Goal: Task Accomplishment & Management: Complete application form

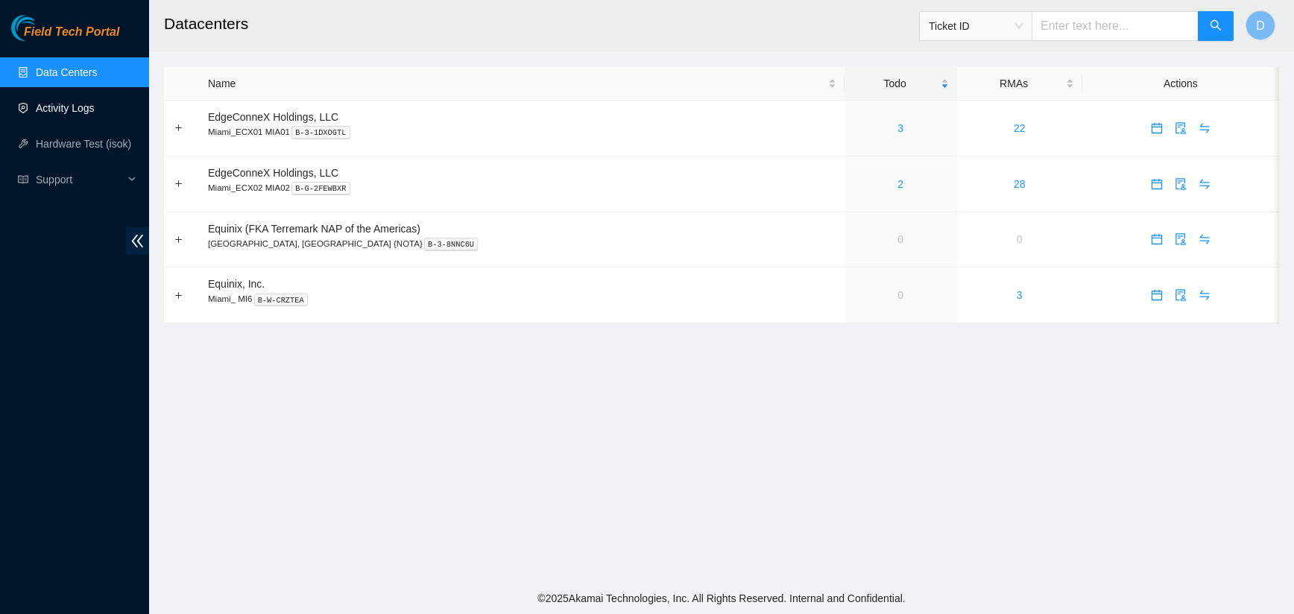
click at [73, 105] on link "Activity Logs" at bounding box center [65, 108] width 59 height 12
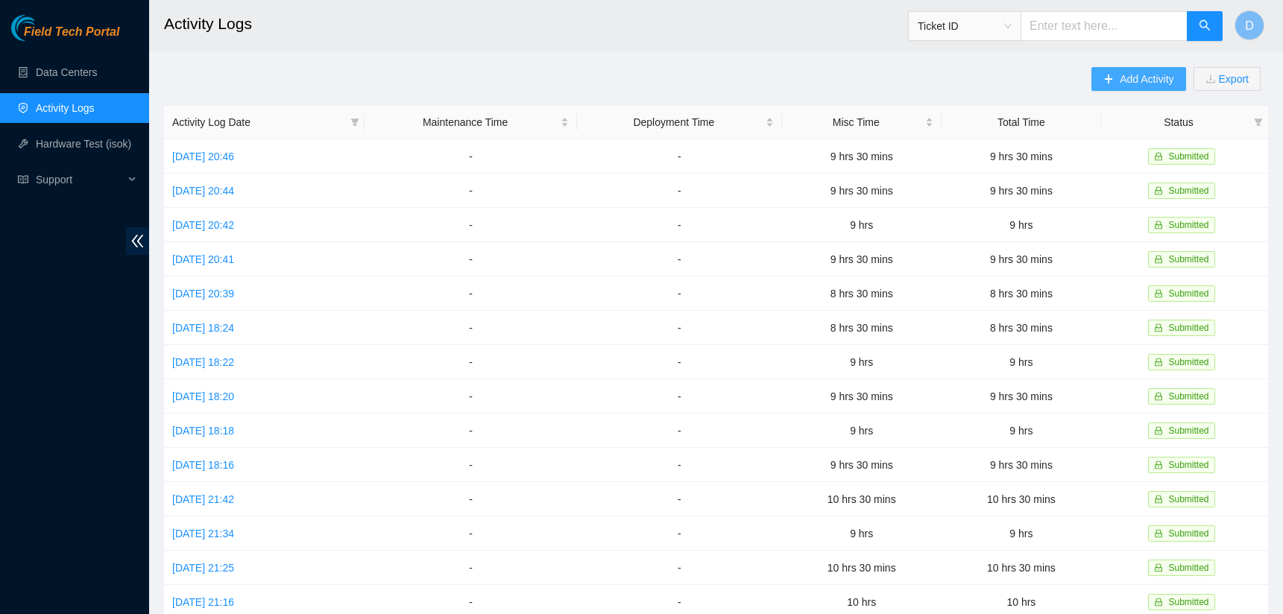
click at [1123, 79] on span "Add Activity" at bounding box center [1146, 79] width 54 height 16
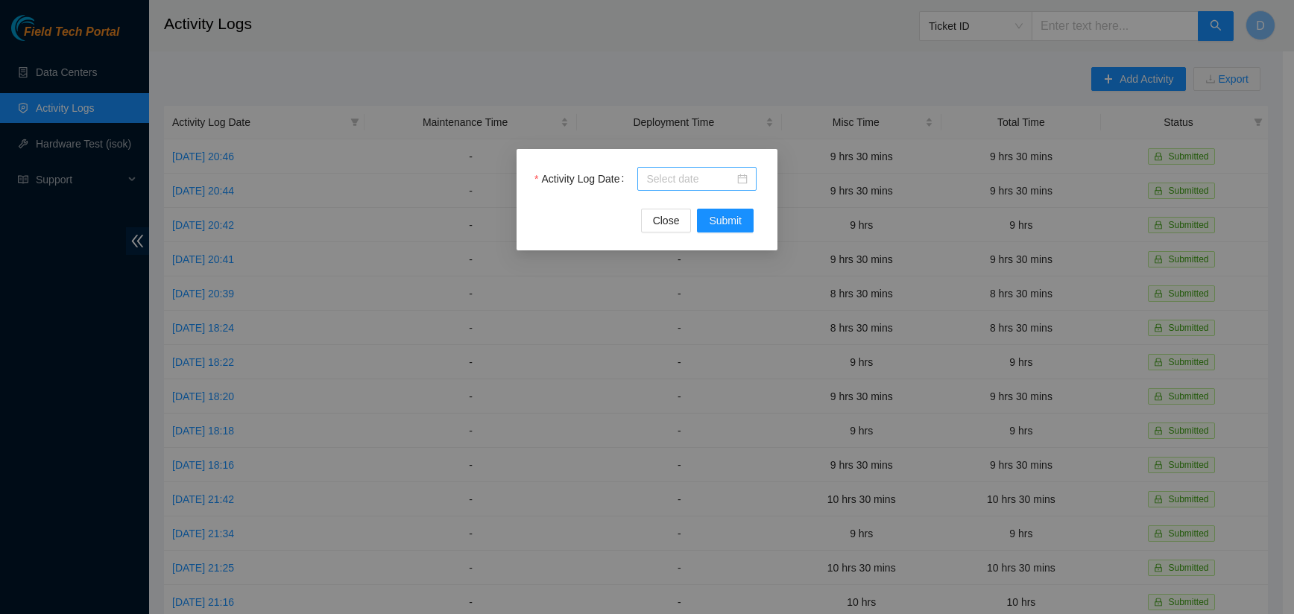
click at [744, 176] on div at bounding box center [696, 179] width 101 height 16
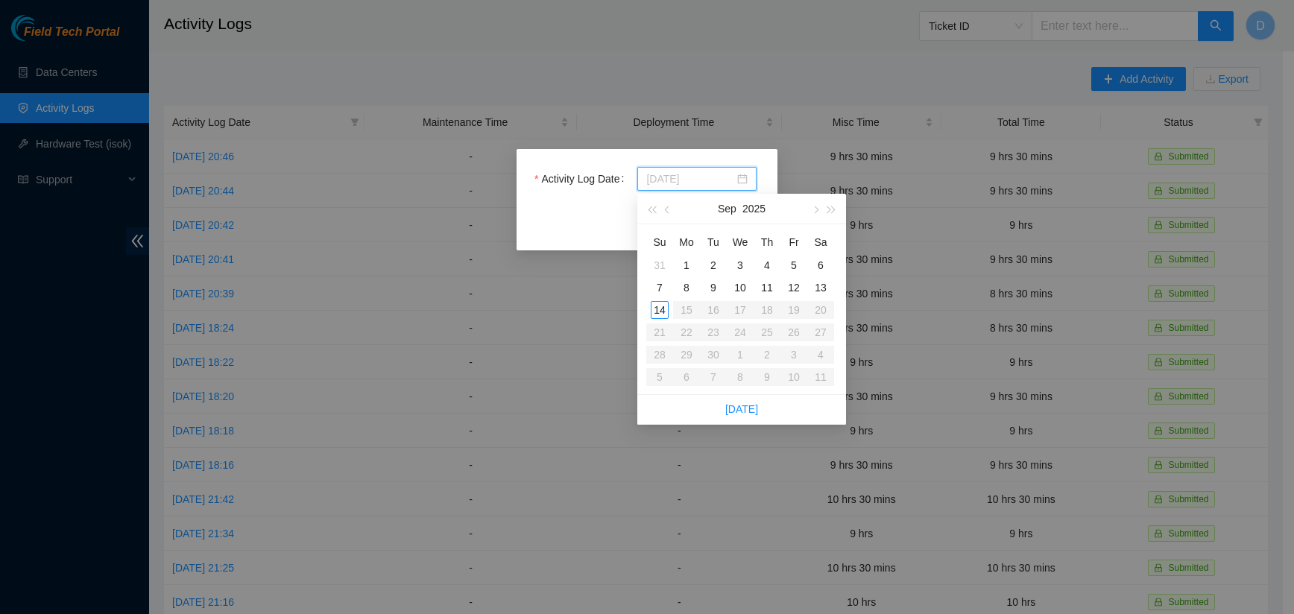
type input "[DATE]"
click at [684, 288] on div "8" at bounding box center [686, 288] width 18 height 18
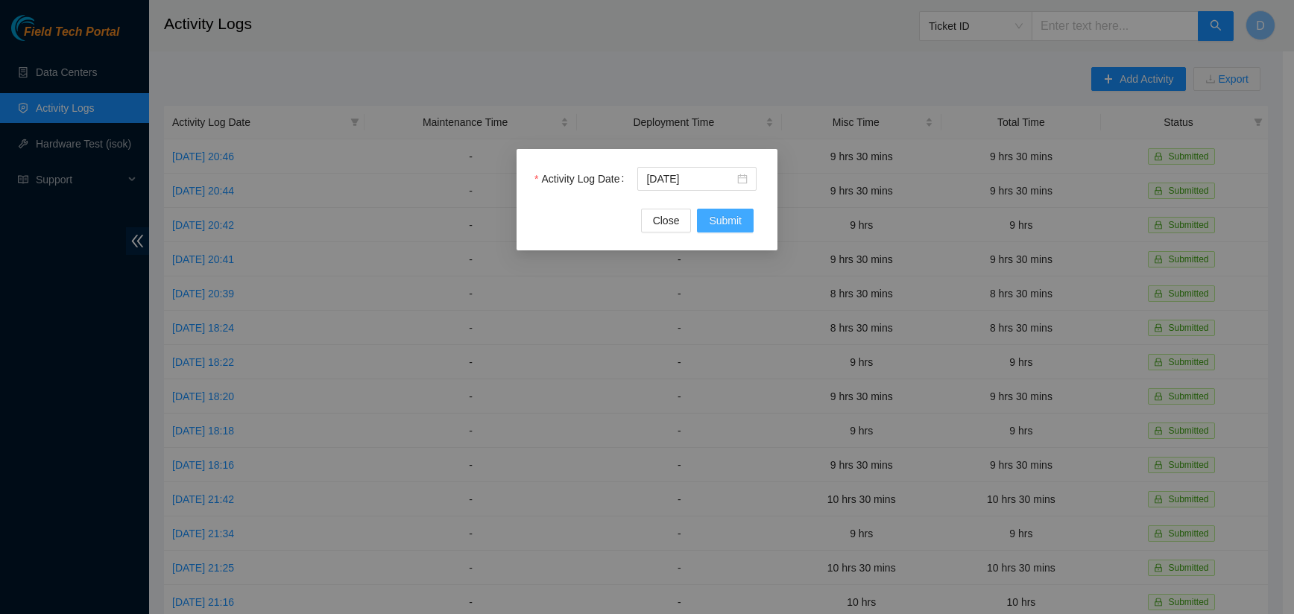
click at [724, 218] on span "Submit" at bounding box center [725, 220] width 33 height 16
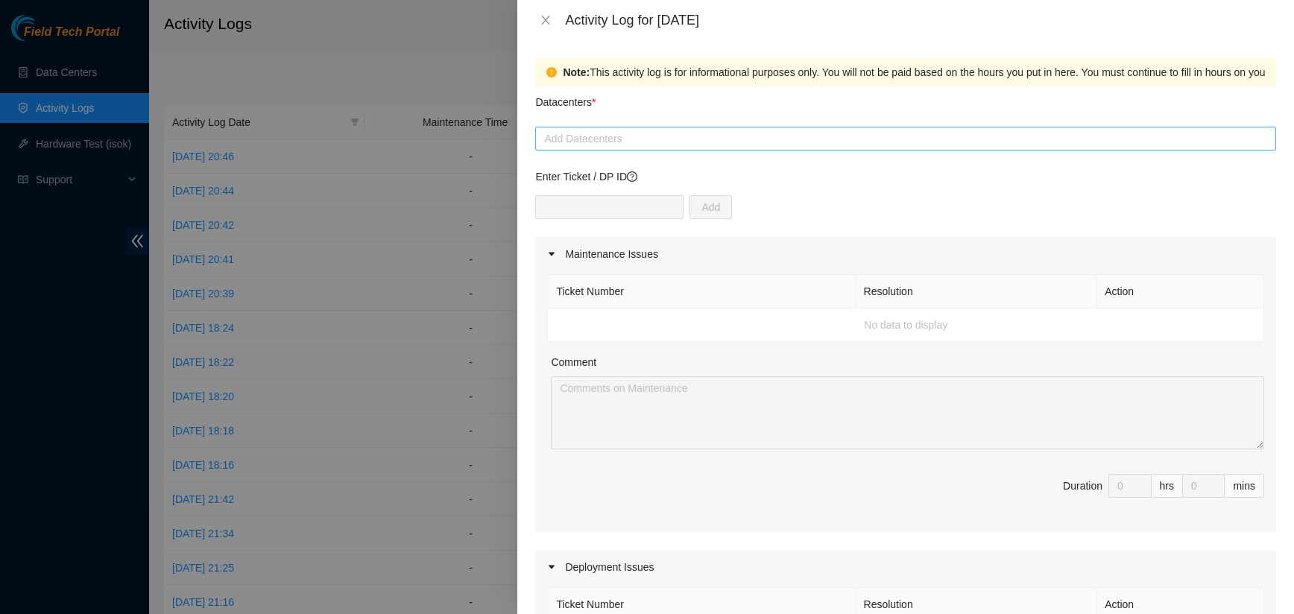
click at [631, 141] on div at bounding box center [905, 139] width 733 height 18
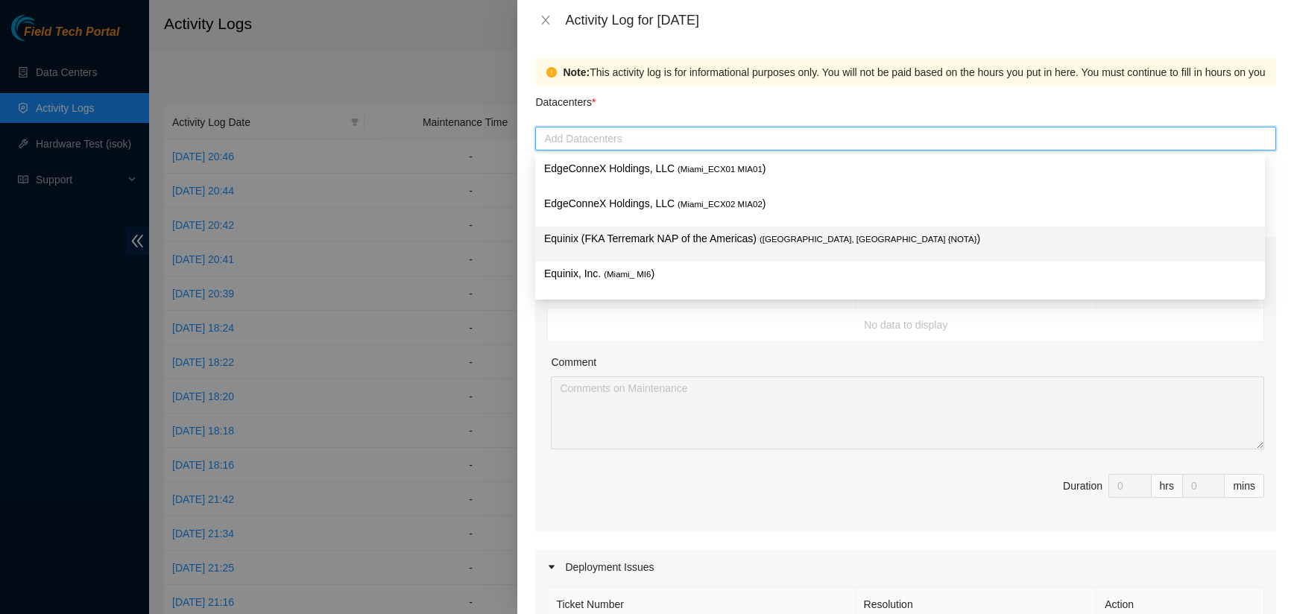
click at [727, 236] on p "Equinix (FKA Terremark NAP of the Americas) ( [GEOGRAPHIC_DATA], [GEOGRAPHIC_DA…" at bounding box center [900, 238] width 712 height 17
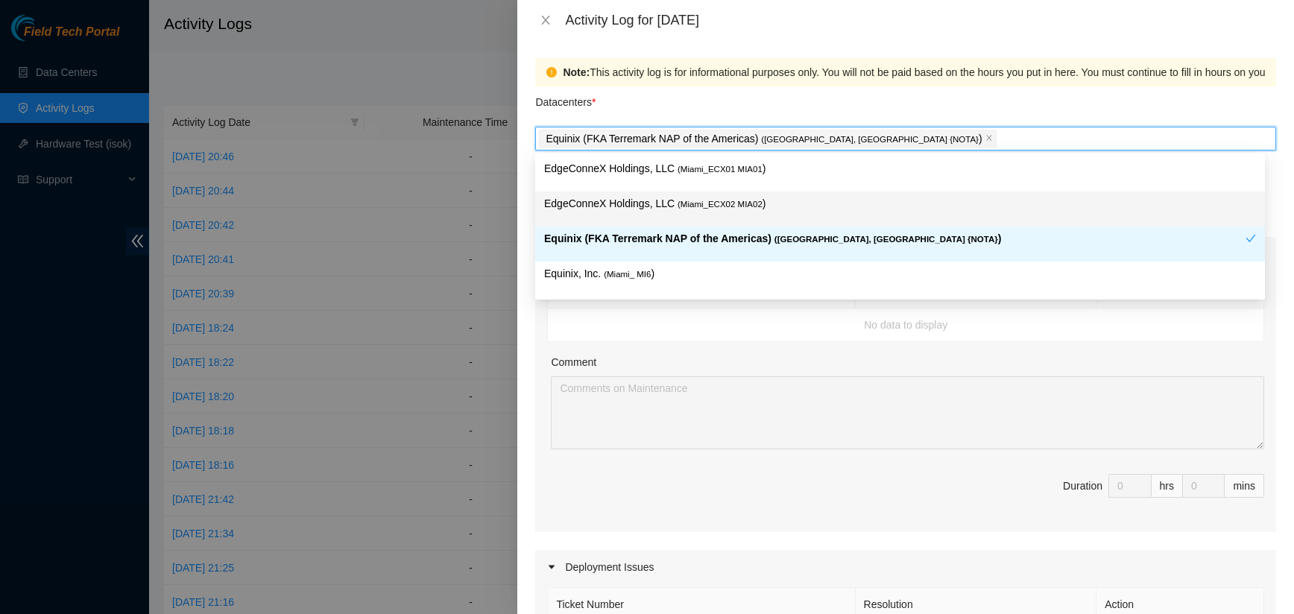
click at [946, 212] on p "EdgeConneX Holdings, LLC ( Miami_ECX02 MIA02 )" at bounding box center [900, 203] width 712 height 17
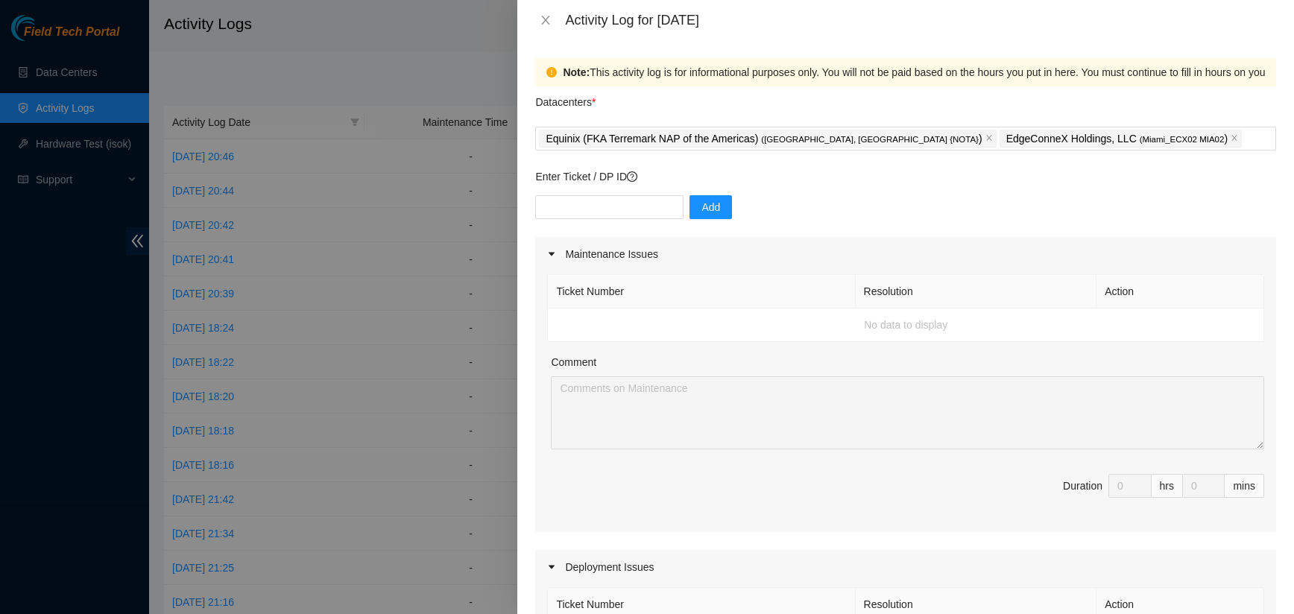
click at [553, 253] on icon "caret-right" at bounding box center [552, 255] width 6 height 4
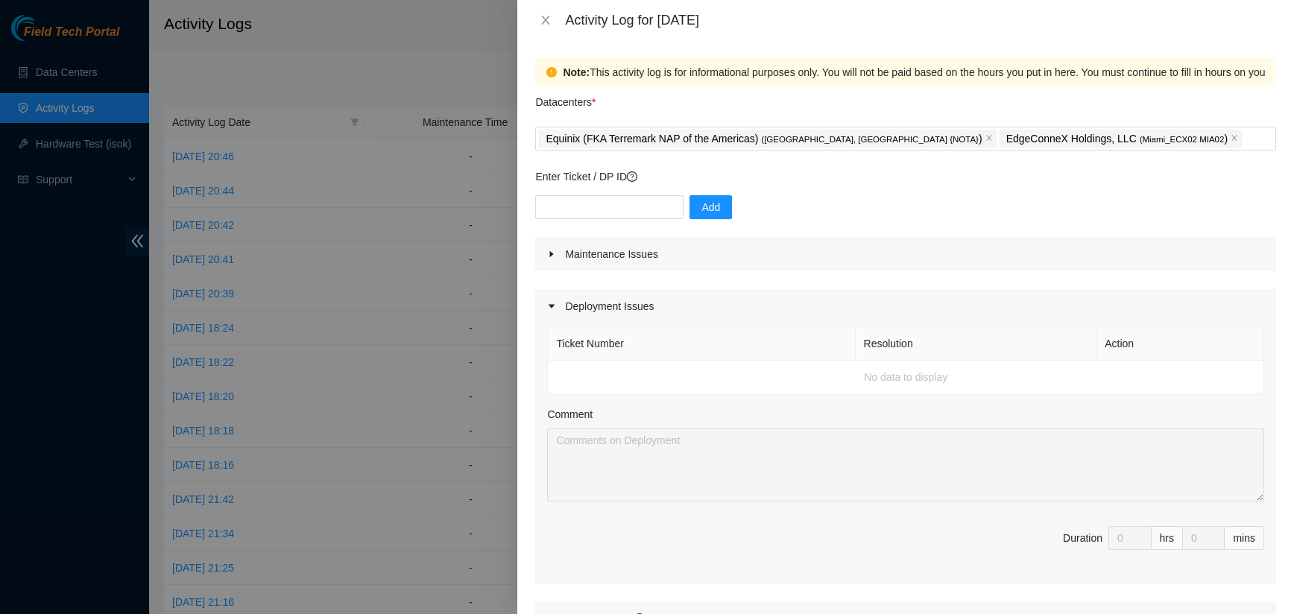
click at [551, 254] on icon "caret-right" at bounding box center [552, 254] width 4 height 6
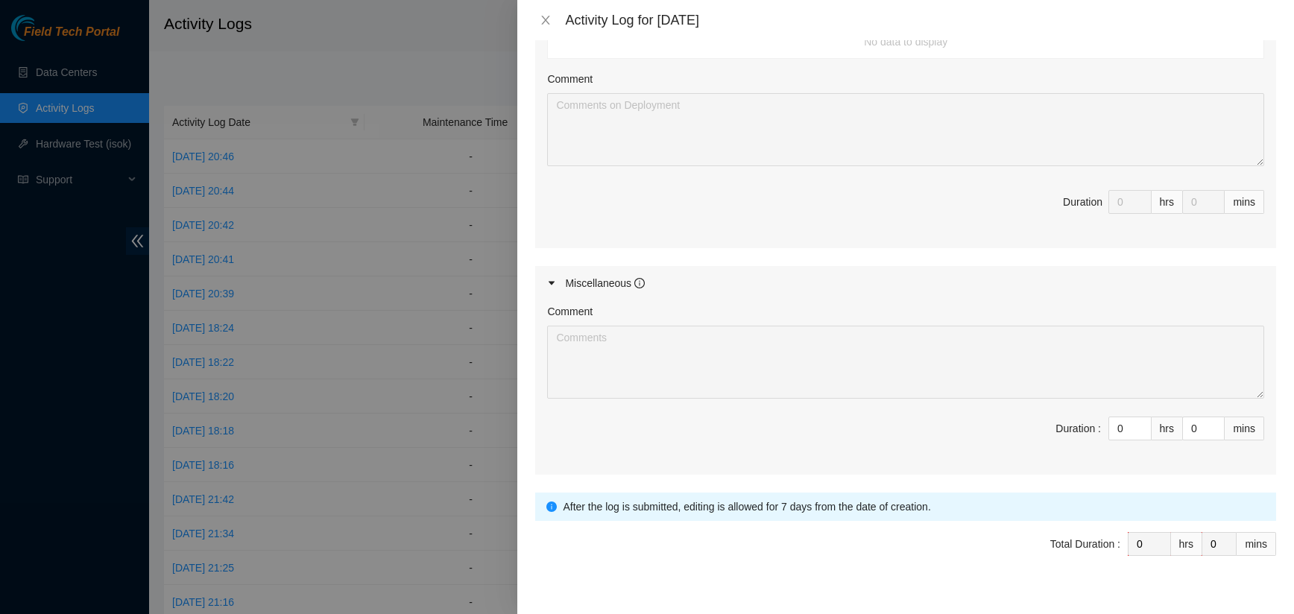
scroll to position [616, 0]
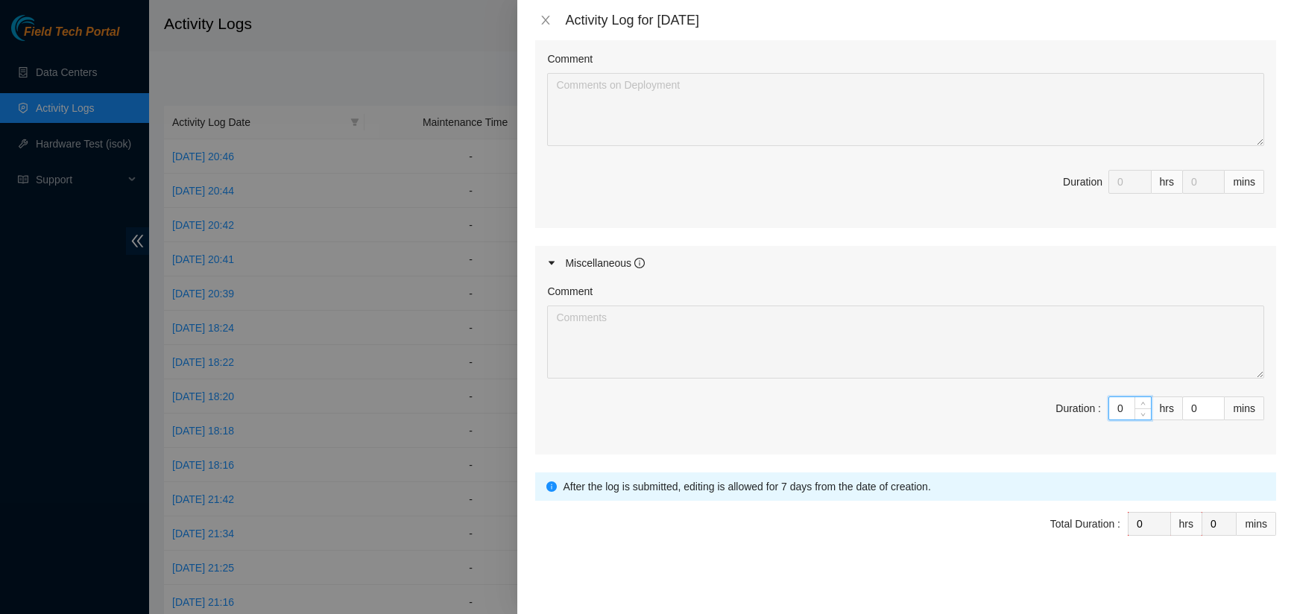
click at [1112, 406] on input "0" at bounding box center [1130, 408] width 42 height 22
type input "9"
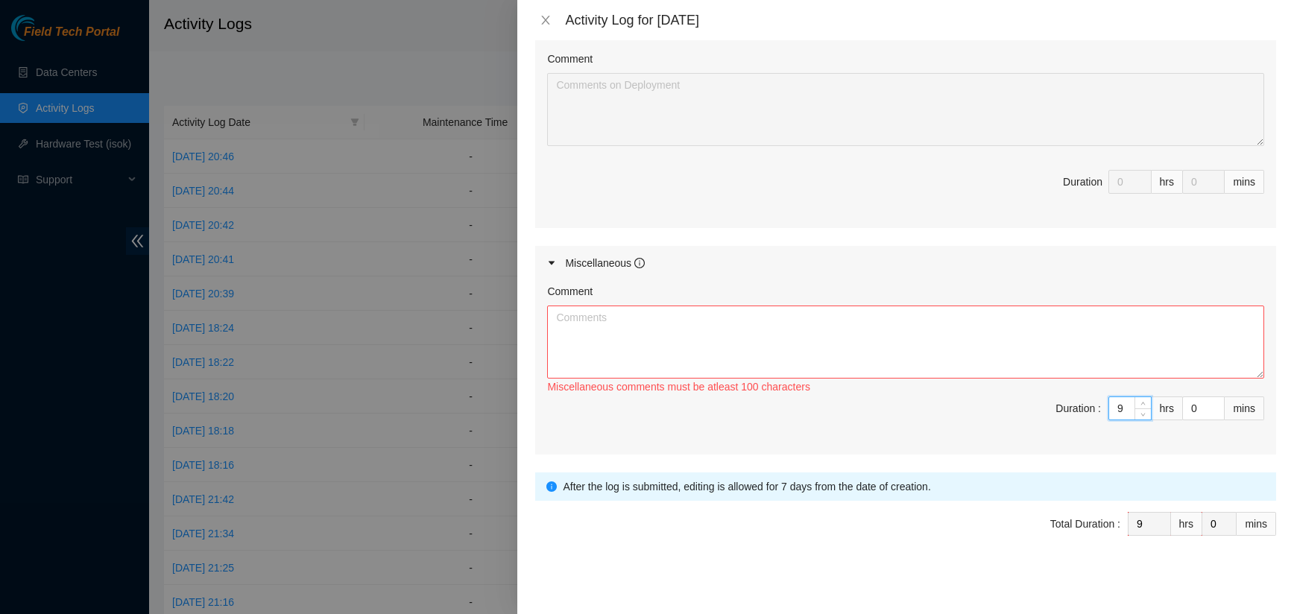
type input "9"
click at [588, 319] on textarea "Comment" at bounding box center [905, 342] width 717 height 73
click at [643, 348] on textarea "Comment" at bounding box center [905, 342] width 717 height 73
paste textarea "B-W-15C3F8B and B-V-5TO2TWB BATL-IADb r01.iad02.adc et-0/1/7 errors BYTEDANCE (…"
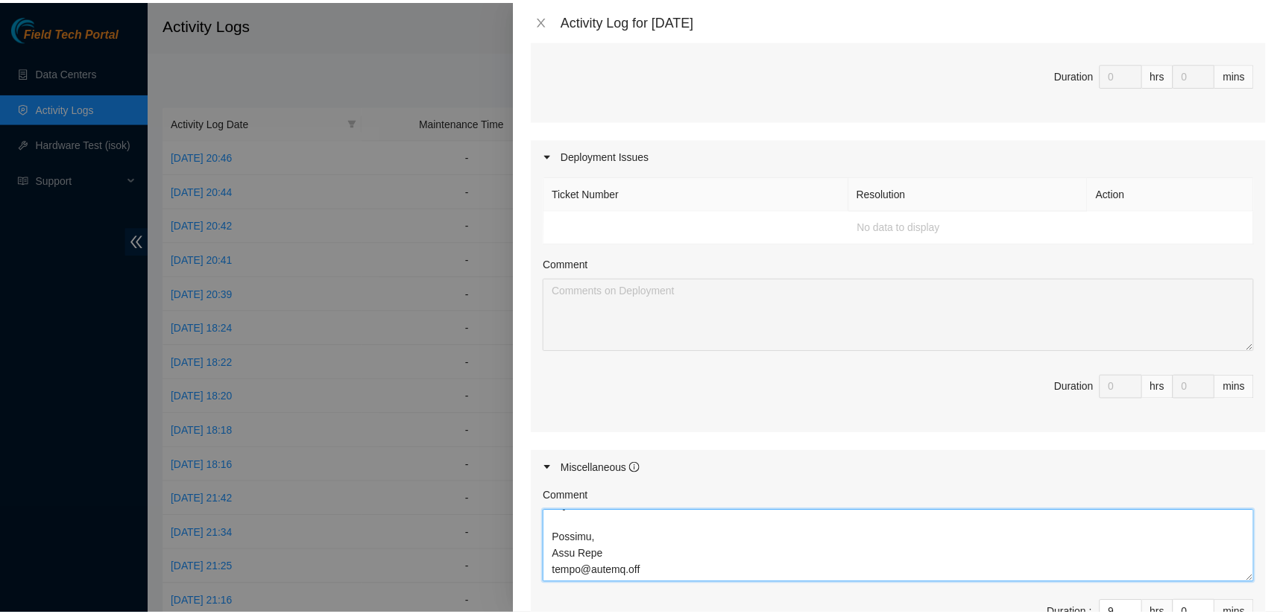
scroll to position [620, 0]
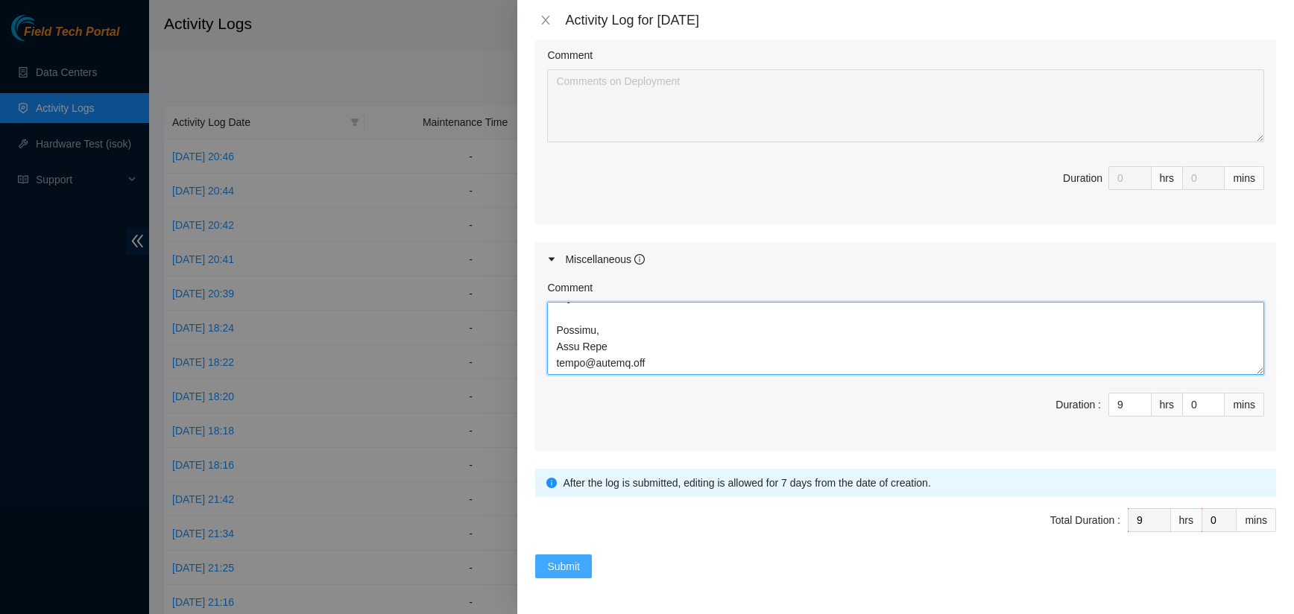
type textarea "B-W-15C3F8B and B-V-5TO2TWB BATL-IADb r01.iad02.adc et-0/1/7 errors BYTEDANCE (…"
click at [561, 566] on span "Submit" at bounding box center [563, 566] width 33 height 16
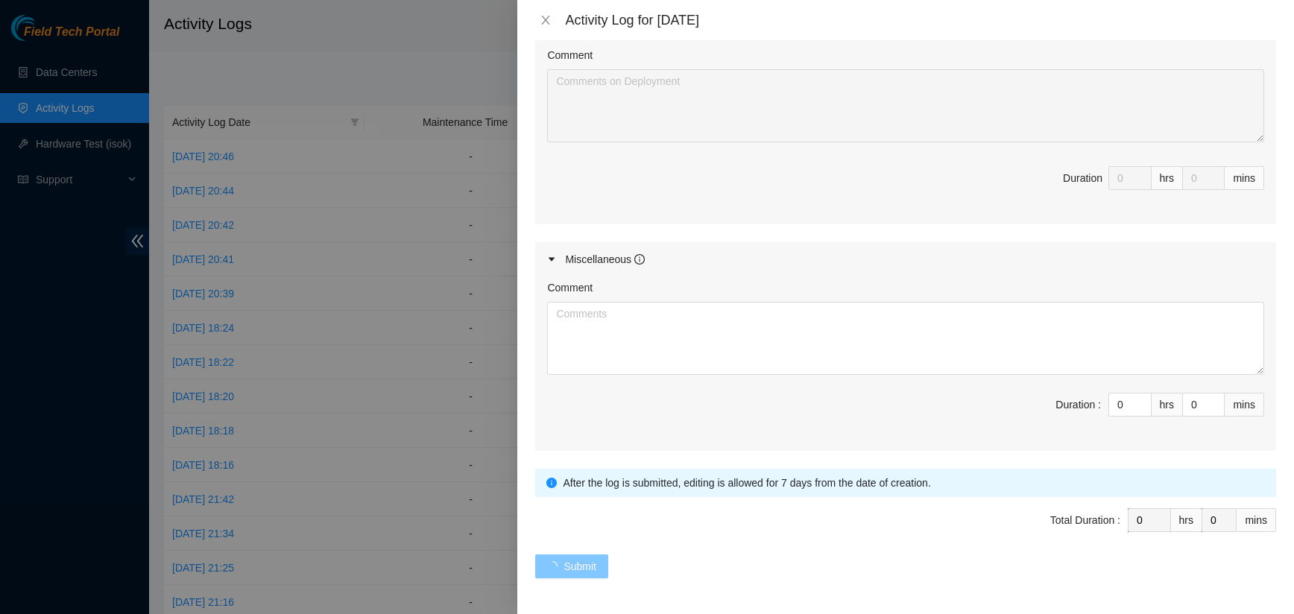
scroll to position [0, 0]
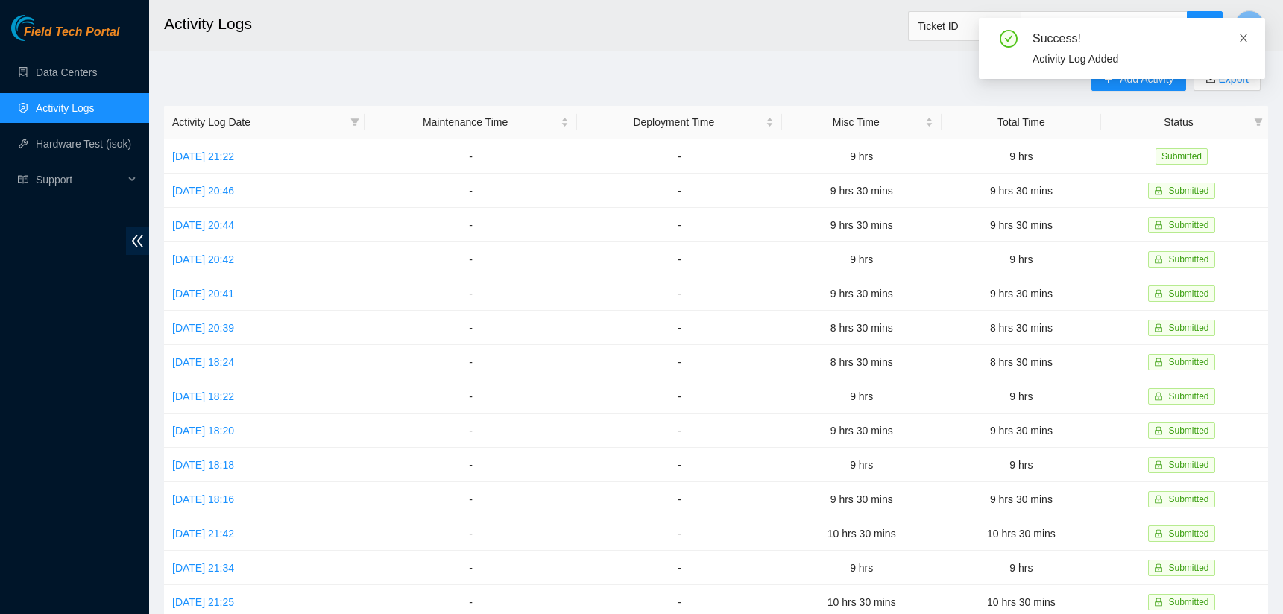
click at [1244, 39] on icon "close" at bounding box center [1242, 37] width 7 height 7
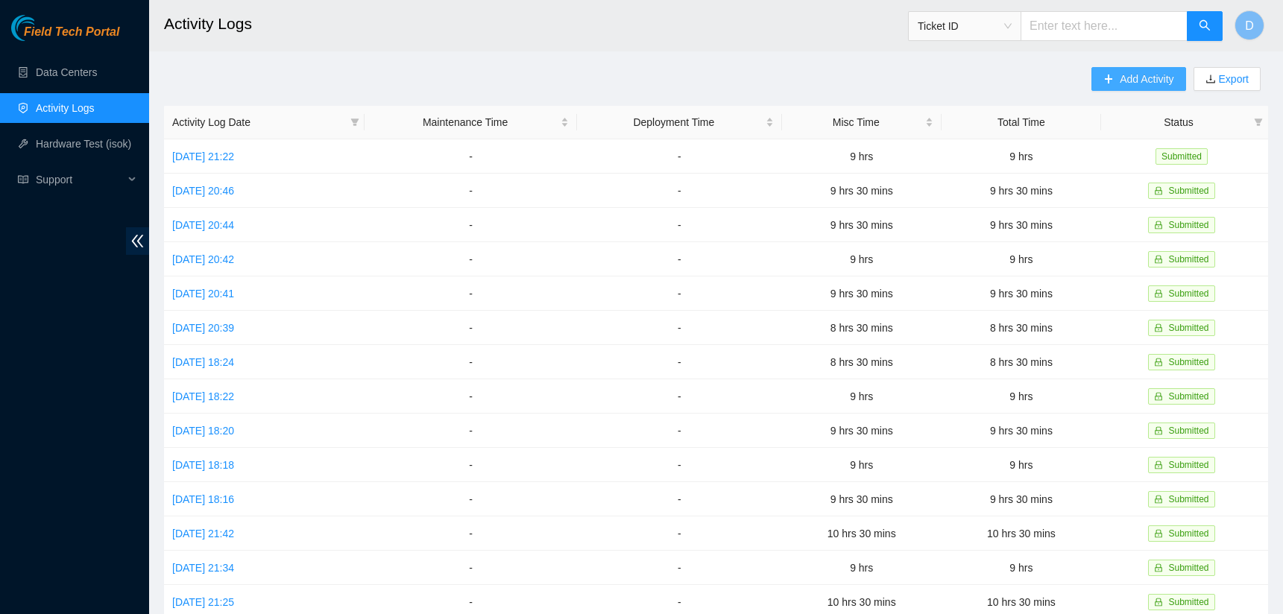
click at [1129, 77] on span "Add Activity" at bounding box center [1146, 79] width 54 height 16
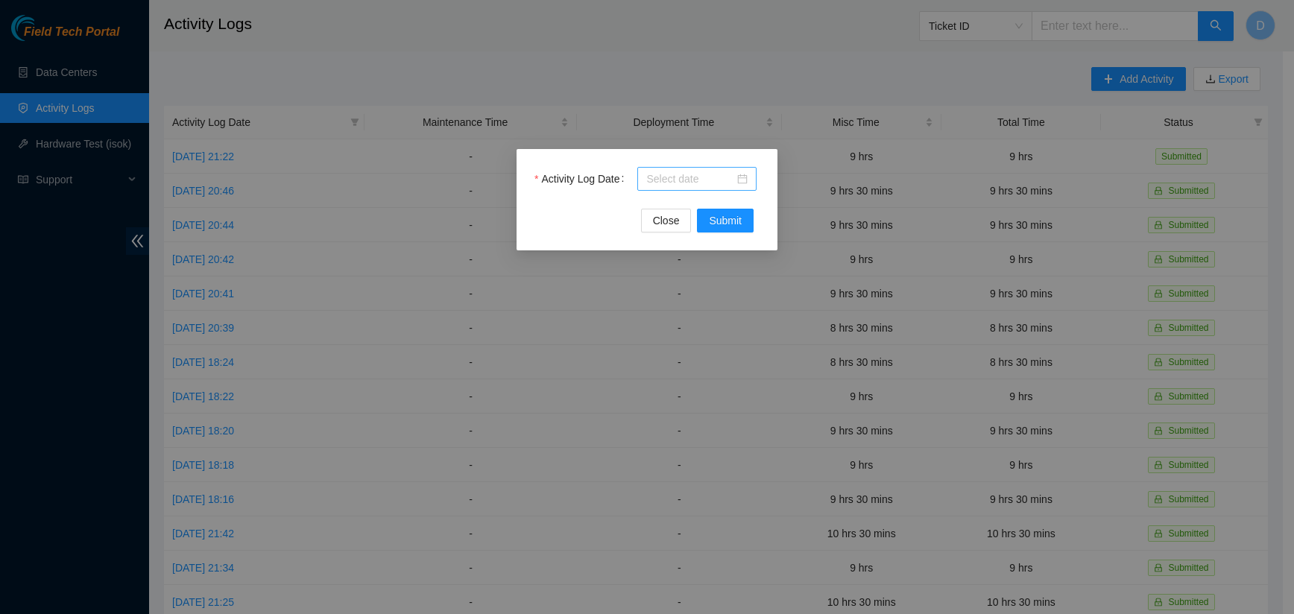
click at [744, 178] on div at bounding box center [696, 179] width 101 height 16
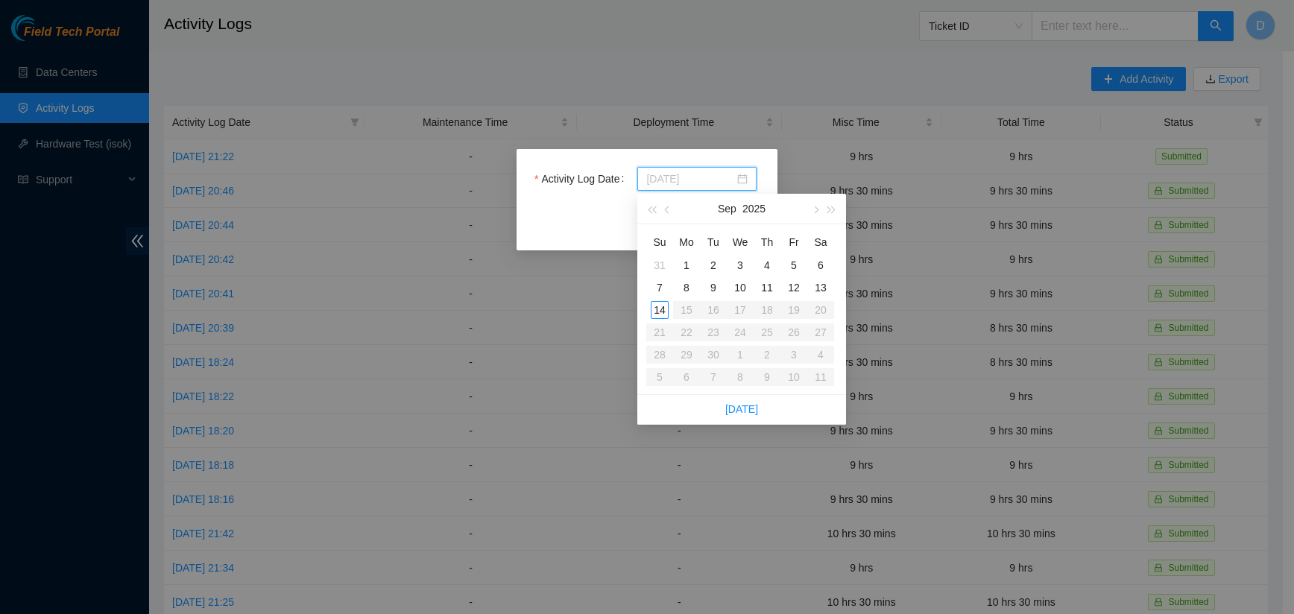
type input "[DATE]"
click at [713, 285] on div "9" at bounding box center [713, 288] width 18 height 18
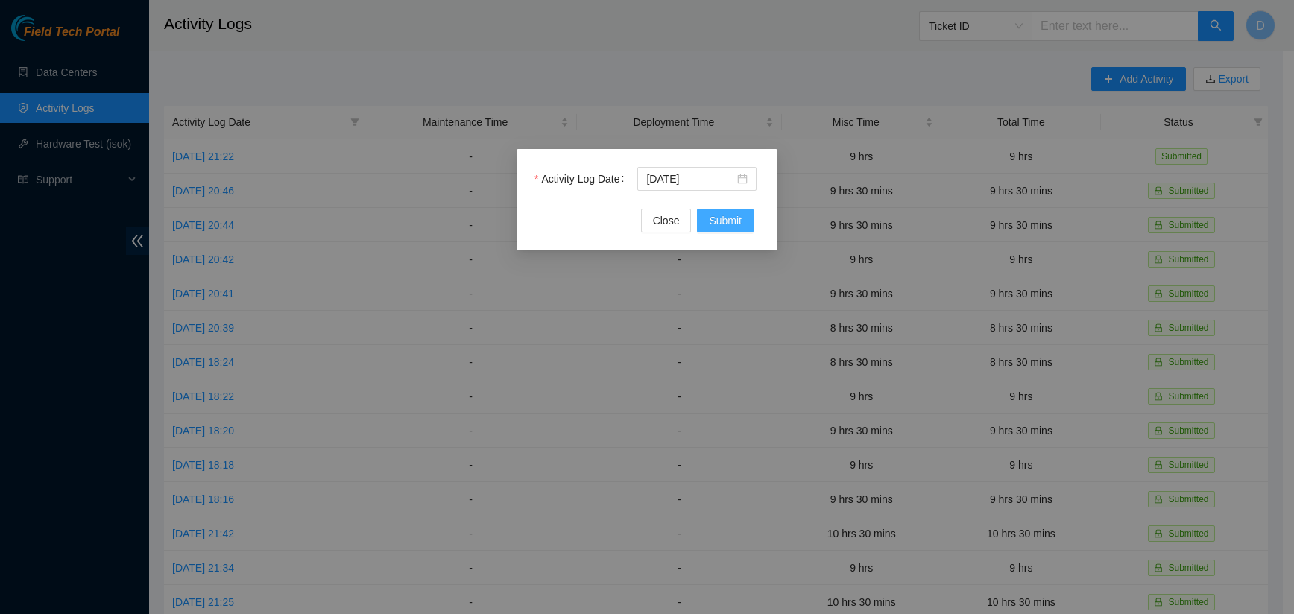
click at [730, 224] on span "Submit" at bounding box center [725, 220] width 33 height 16
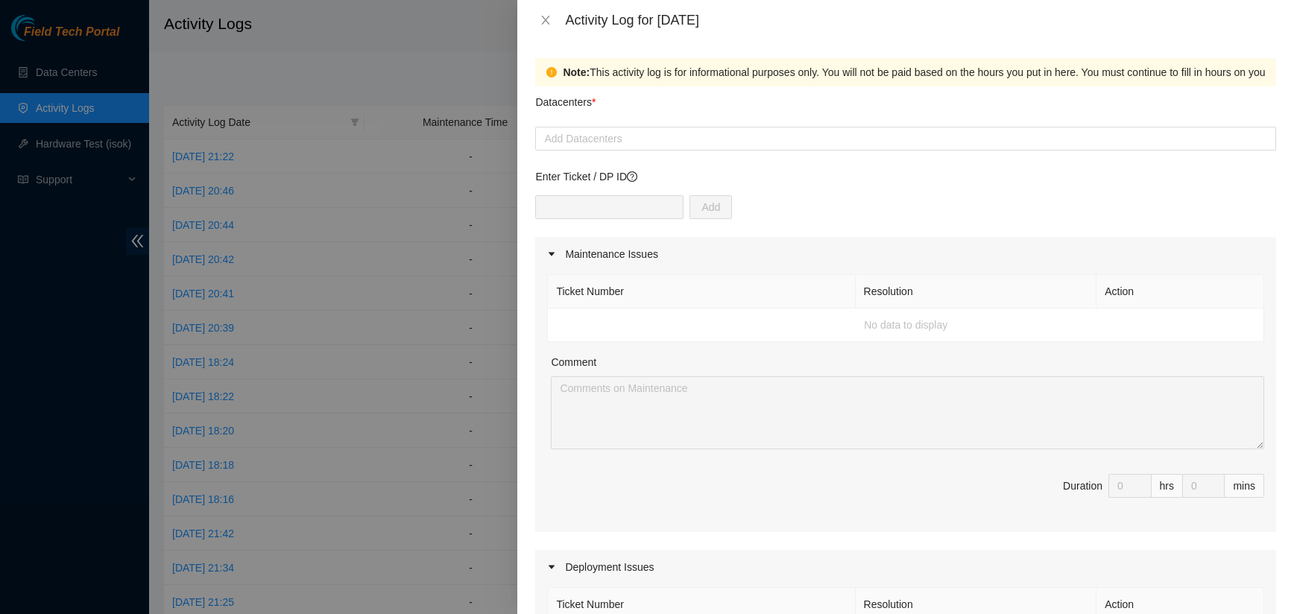
click at [634, 141] on div at bounding box center [905, 139] width 733 height 18
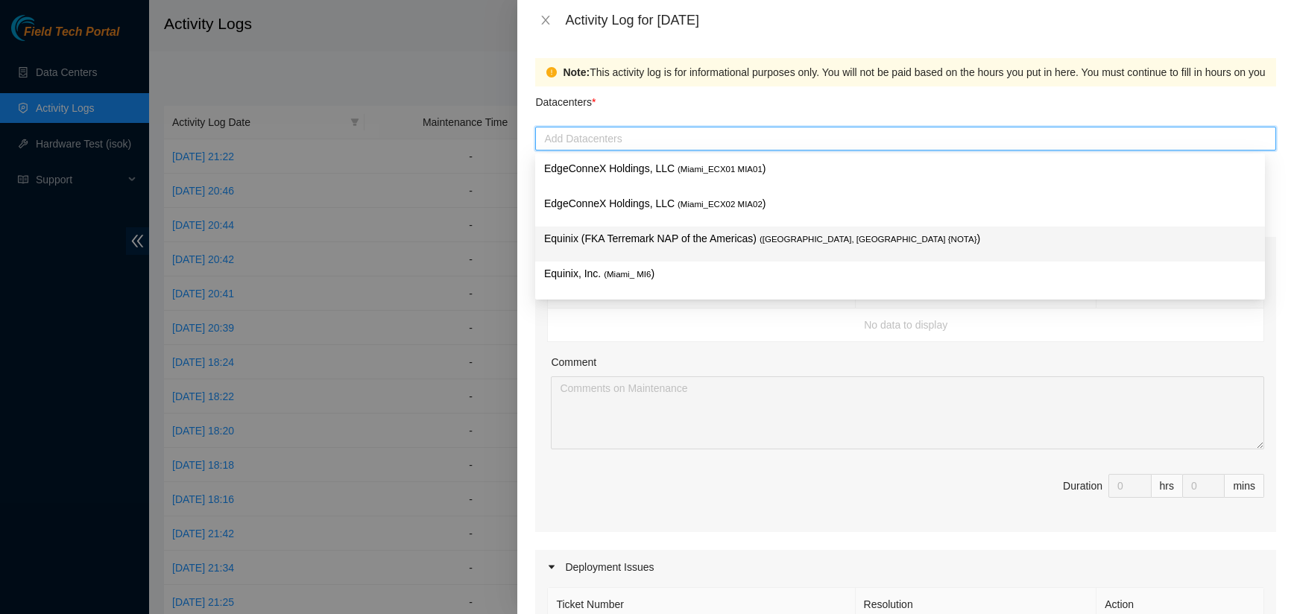
click at [680, 236] on p "Equinix (FKA Terremark NAP of the Americas) ( [GEOGRAPHIC_DATA], [GEOGRAPHIC_DA…" at bounding box center [900, 238] width 712 height 17
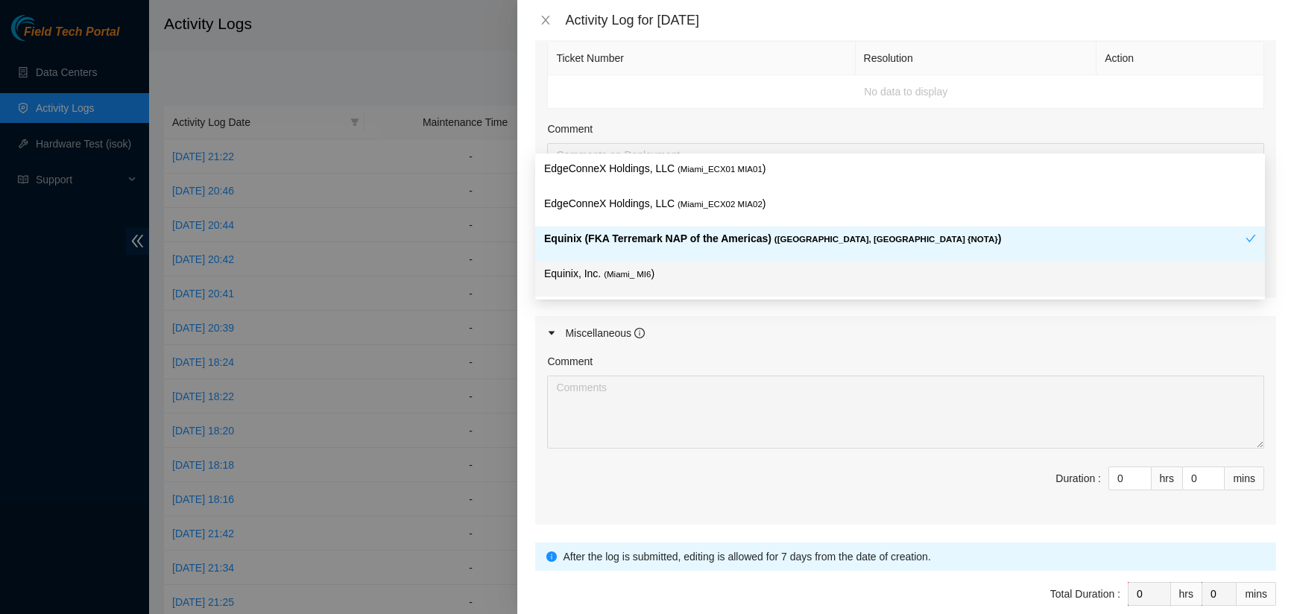
scroll to position [522, 0]
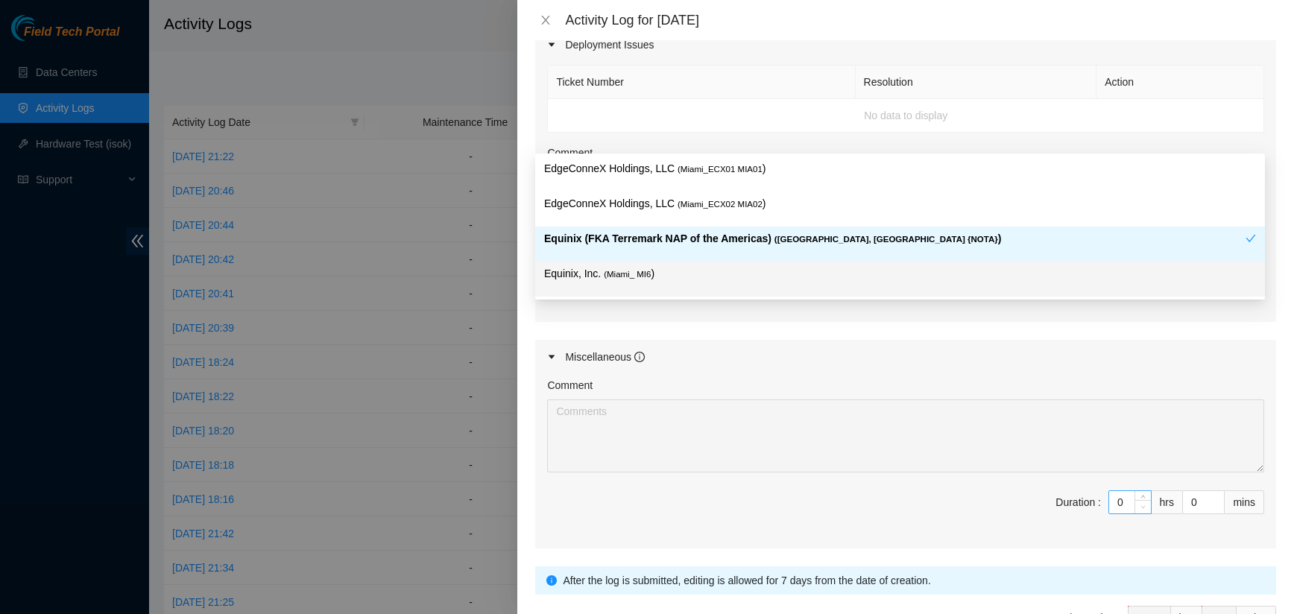
click at [1134, 503] on span "Decrease Value" at bounding box center [1142, 506] width 16 height 13
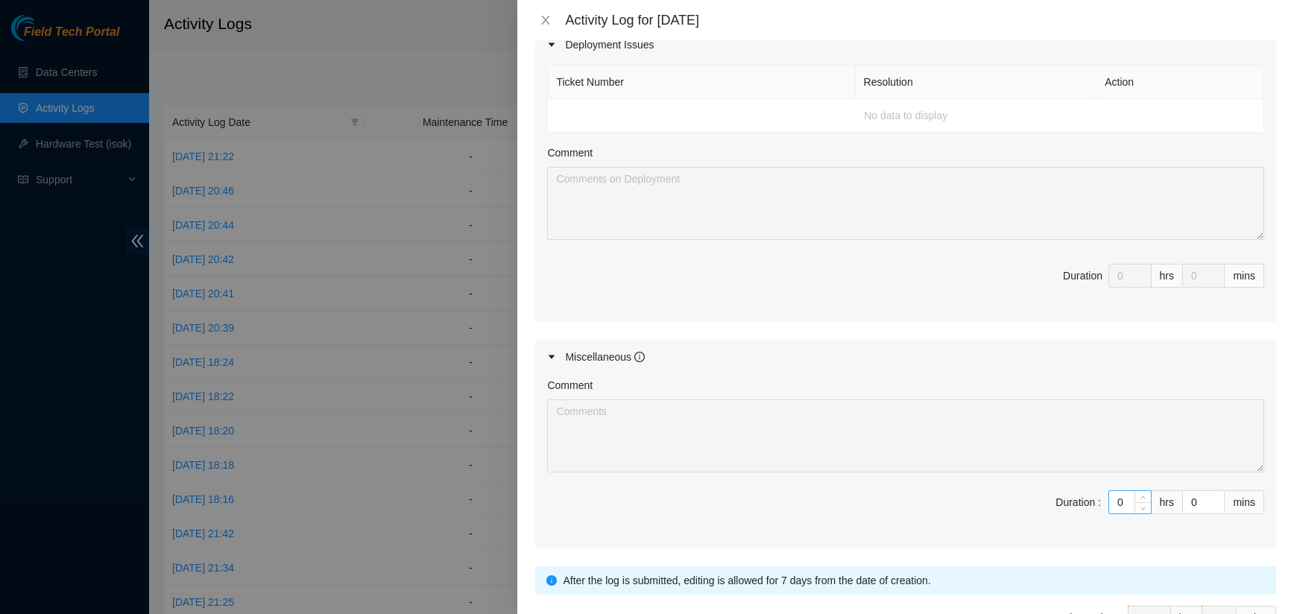
click at [1113, 504] on input "0" at bounding box center [1130, 502] width 42 height 22
type input "09"
type input "9"
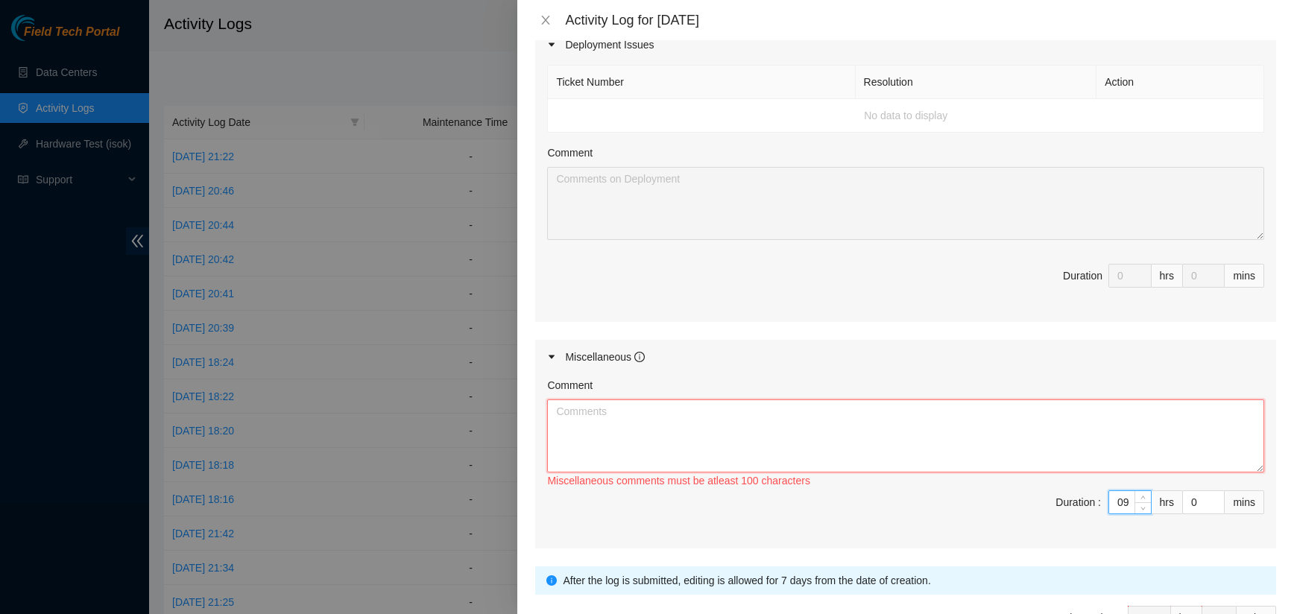
type input "9"
click at [596, 431] on textarea "Comment" at bounding box center [905, 435] width 717 height 73
paste textarea "B-V-5UZ6F0A CTL-LAX5 r34179 CTL-LAX5k NetEng-DWDM FPU light (lax7) Sent email t…"
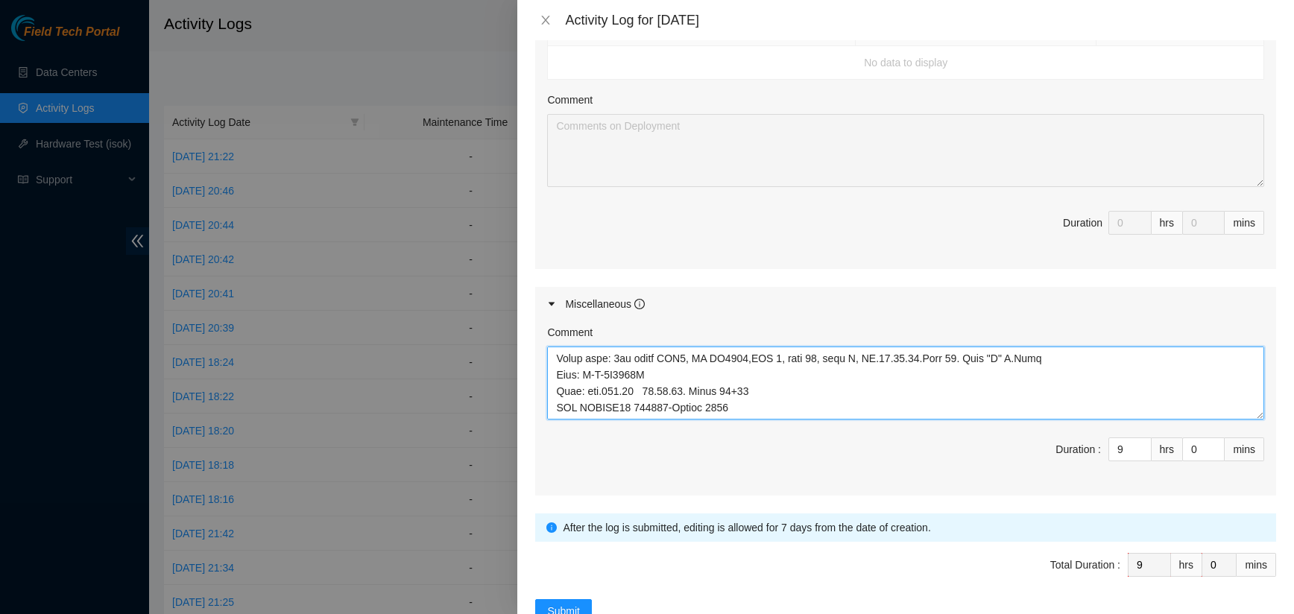
scroll to position [620, 0]
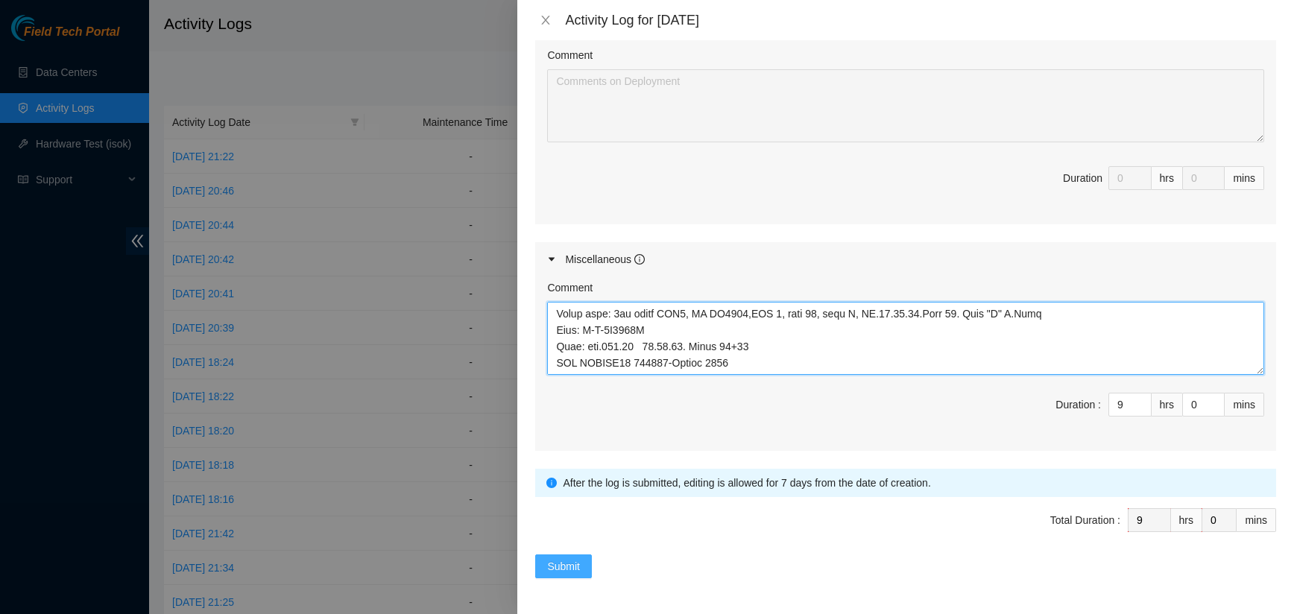
type textarea "B-V-5UZ6F0A CTL-LAX5 r34179 CTL-LAX5k NetEng-DWDM FPU light (lax7) Sent email t…"
click at [565, 563] on span "Submit" at bounding box center [563, 566] width 33 height 16
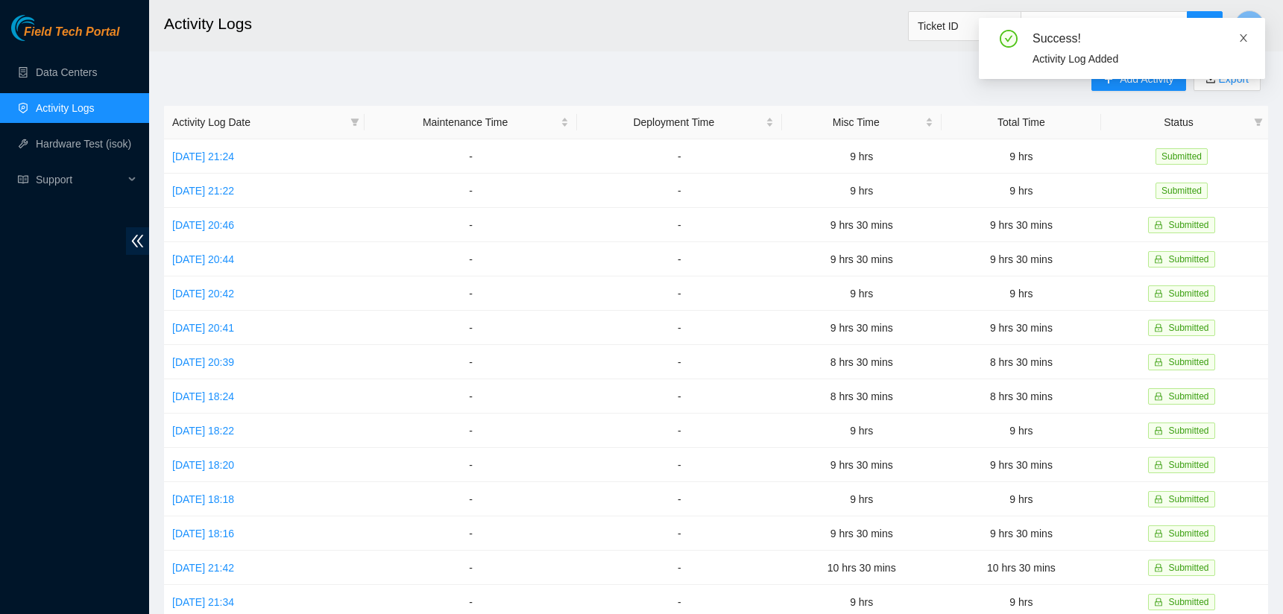
click at [1241, 39] on icon "close" at bounding box center [1242, 37] width 7 height 7
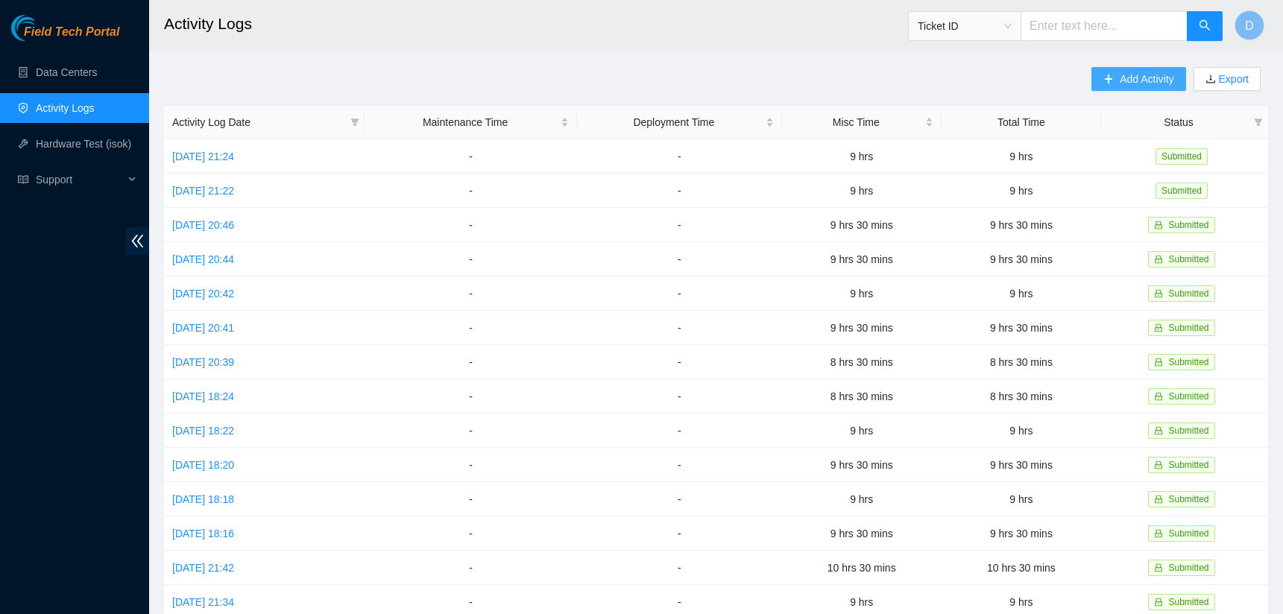
click at [1129, 79] on span "Add Activity" at bounding box center [1146, 79] width 54 height 16
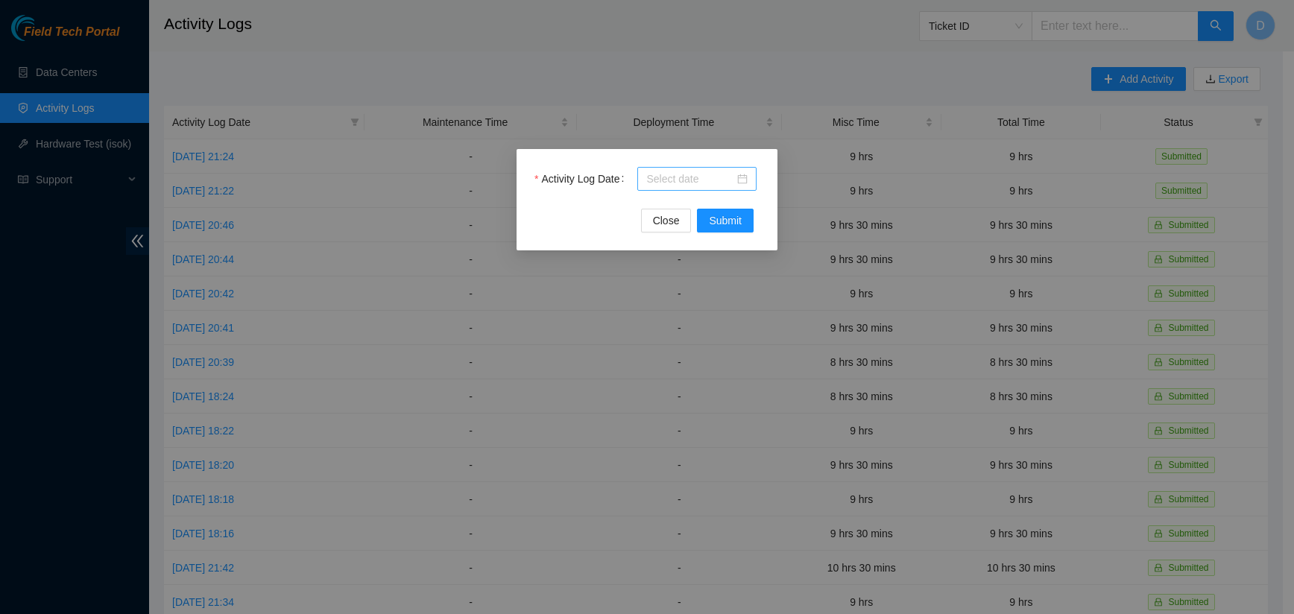
click at [743, 182] on div at bounding box center [696, 179] width 101 height 16
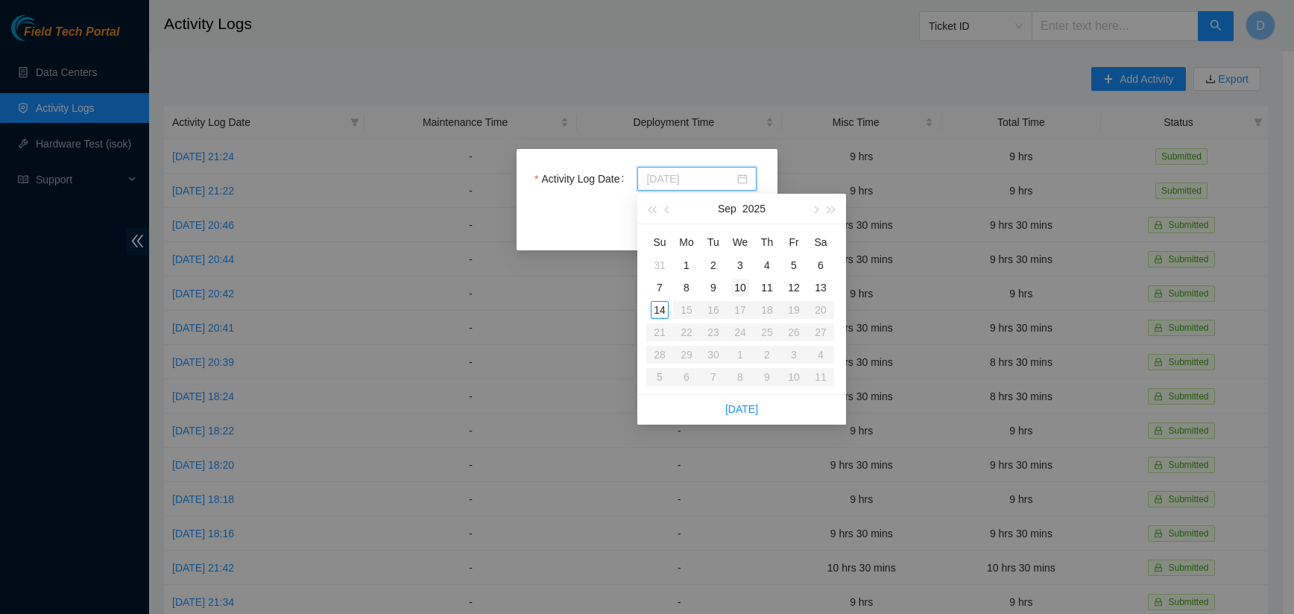
type input "[DATE]"
click at [741, 289] on div "10" at bounding box center [740, 288] width 18 height 18
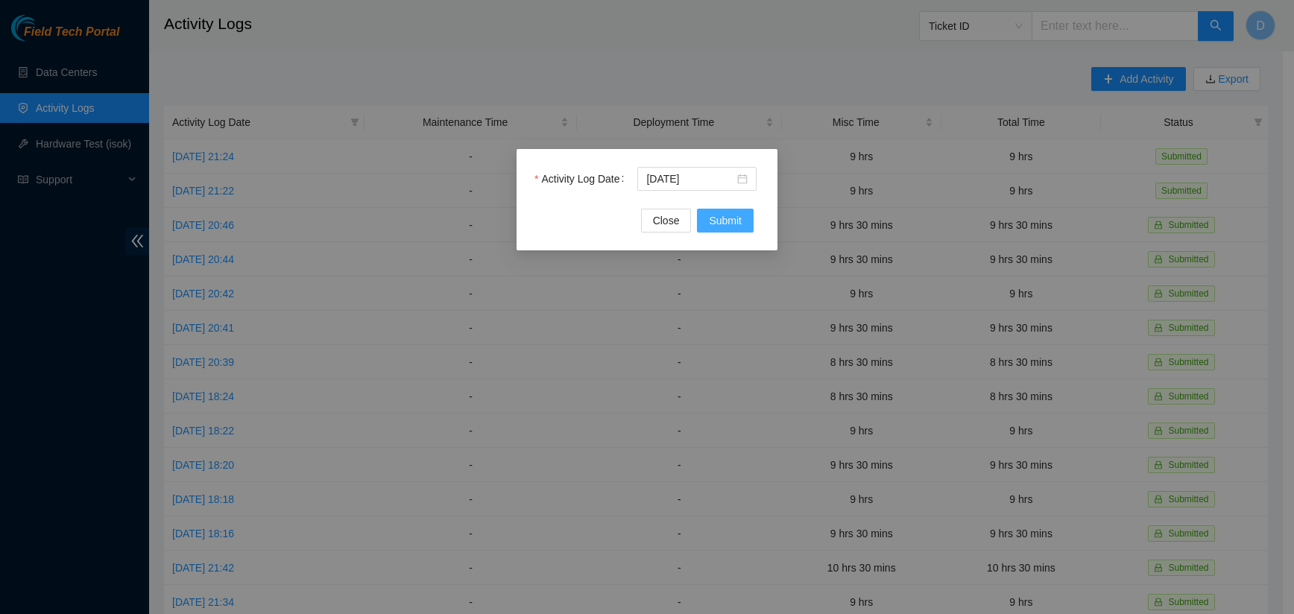
click at [715, 220] on span "Submit" at bounding box center [725, 220] width 33 height 16
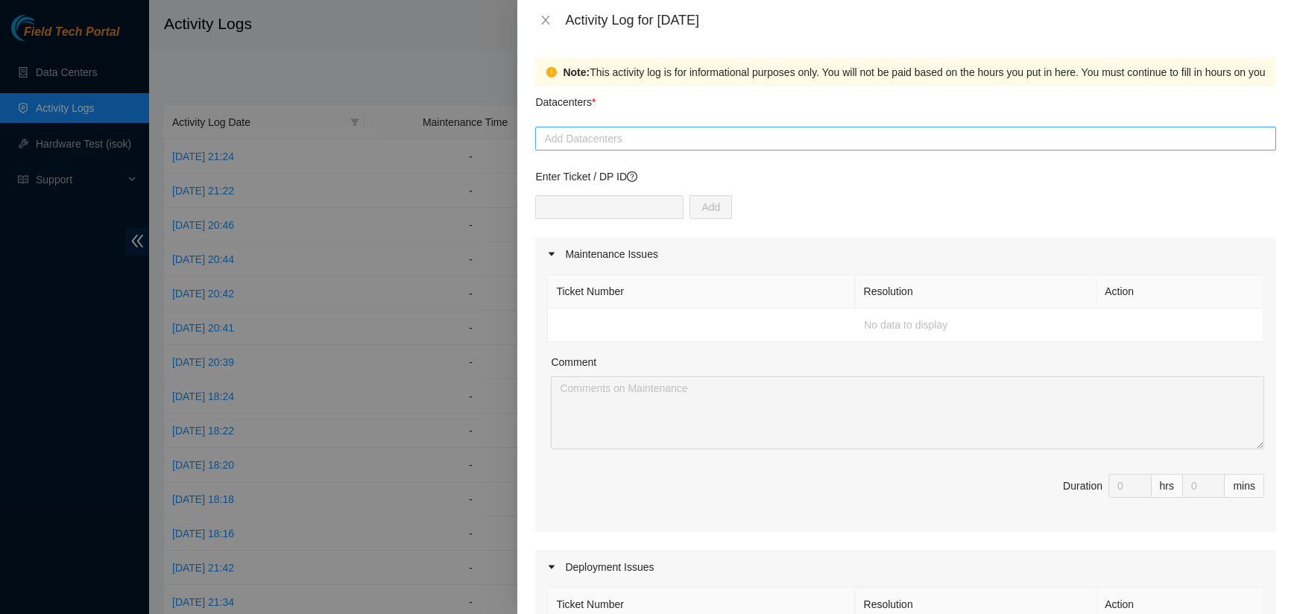
click at [655, 143] on div at bounding box center [905, 139] width 733 height 18
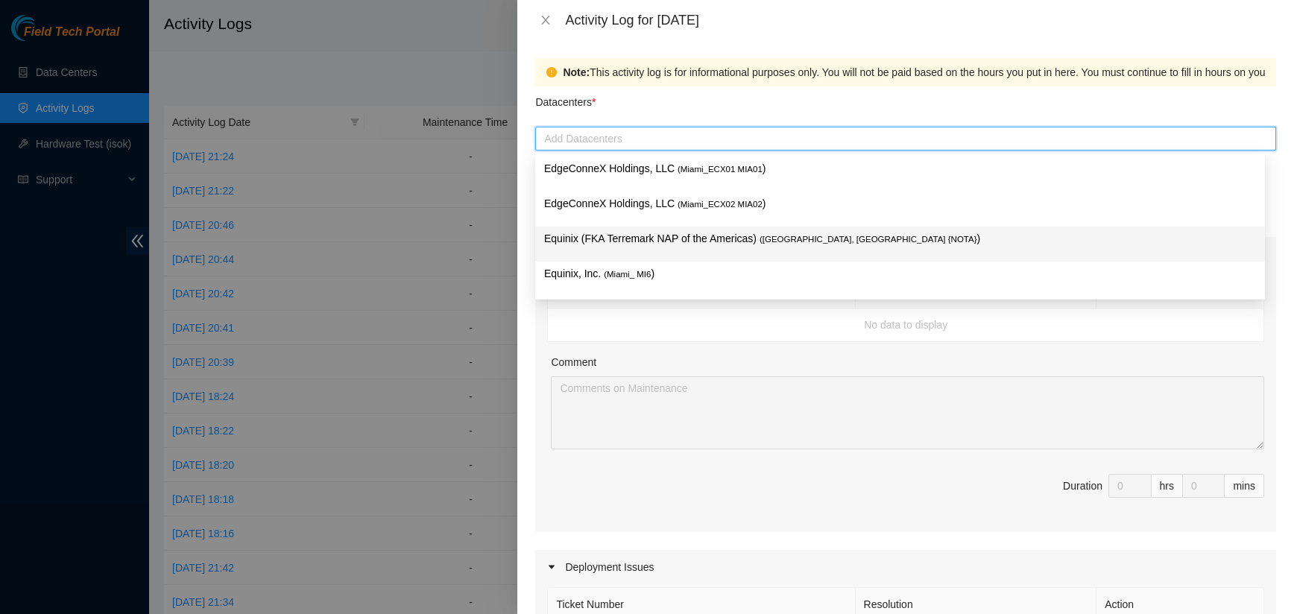
click at [639, 234] on p "Equinix (FKA Terremark NAP of the Americas) ( [GEOGRAPHIC_DATA], [GEOGRAPHIC_DA…" at bounding box center [900, 238] width 712 height 17
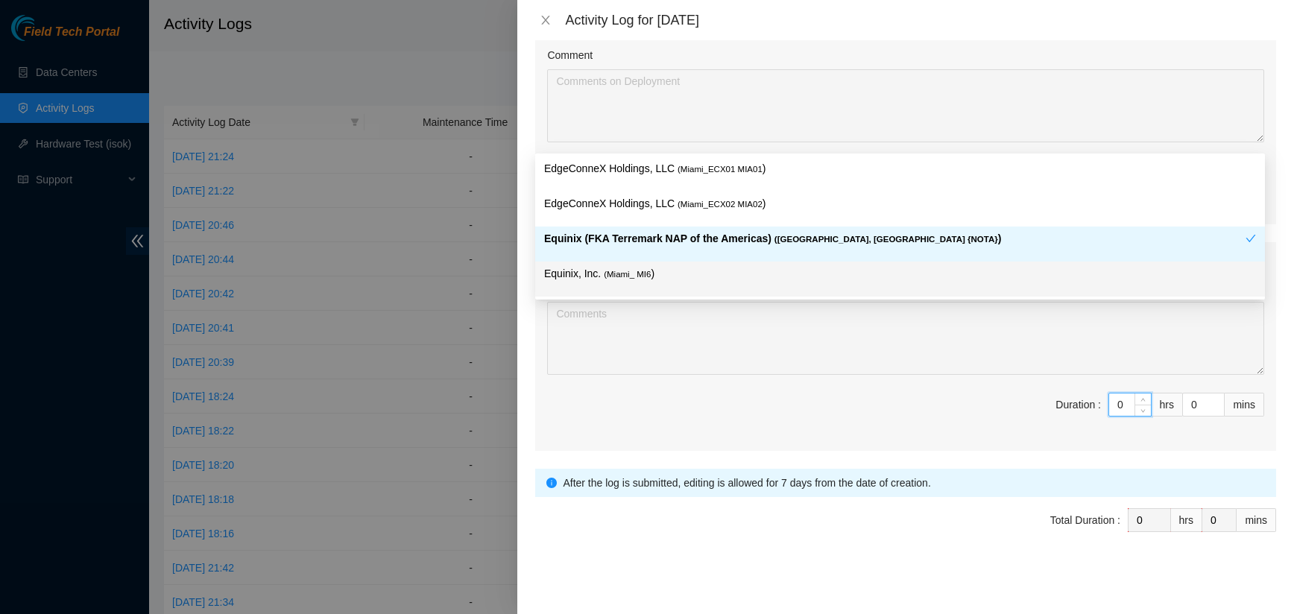
click at [1116, 405] on input "0" at bounding box center [1130, 405] width 42 height 22
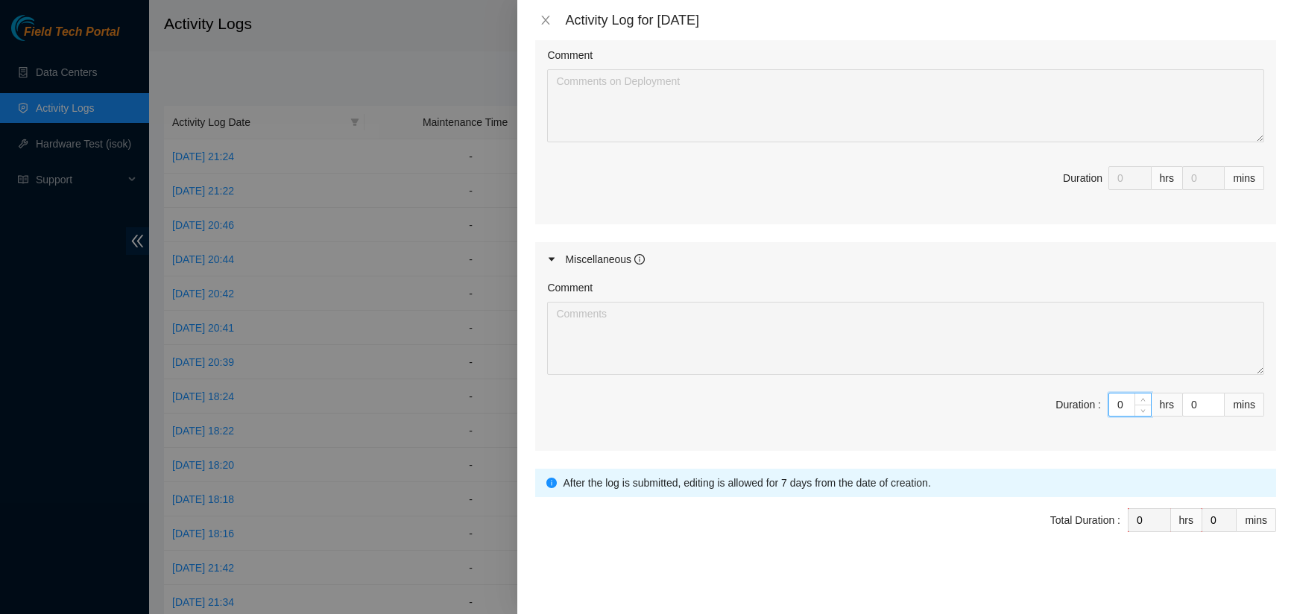
type input "09"
type input "9"
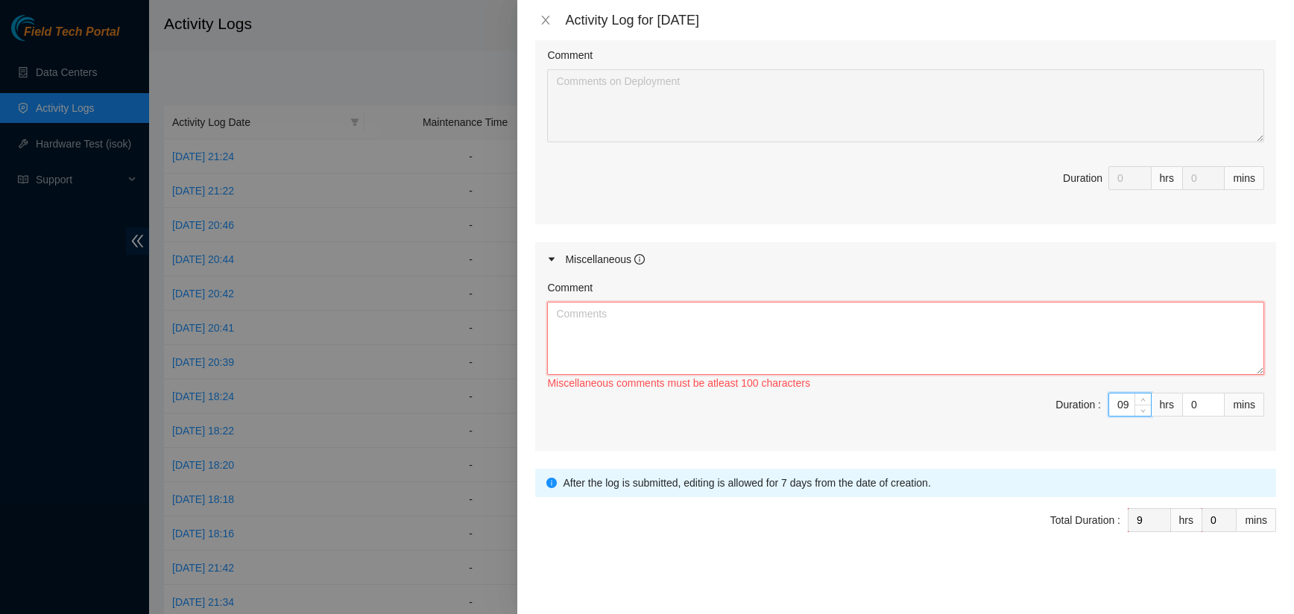
type input "9"
click at [719, 317] on textarea "Comment" at bounding box center [905, 338] width 717 height 73
click at [764, 324] on textarea "Comment" at bounding box center [905, 338] width 717 height 73
paste textarea "B-V-5VA4B51 FABRIC-DFW2 r42591 FABRIC-DFW2e NetEng-DWDM FPU light (dfw11) Netwo…"
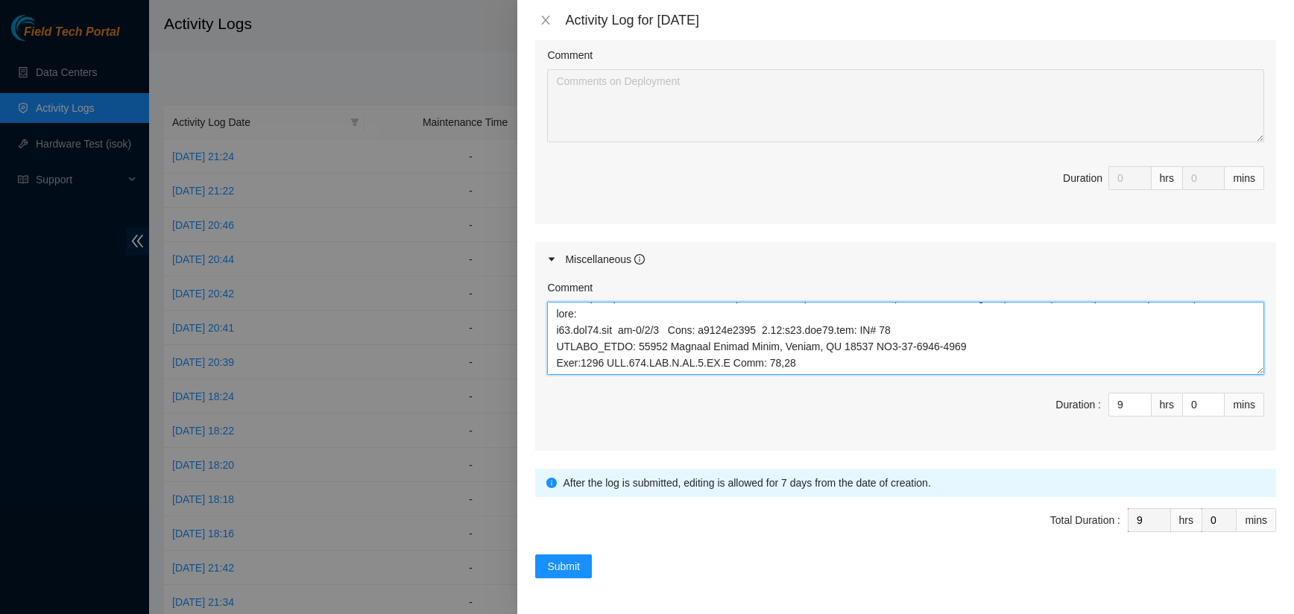
scroll to position [5083, 0]
type textarea "B-V-5VA4B51 FABRIC-DFW2 r42591 FABRIC-DFW2e NetEng-DWDM FPU light (dfw11) Netwo…"
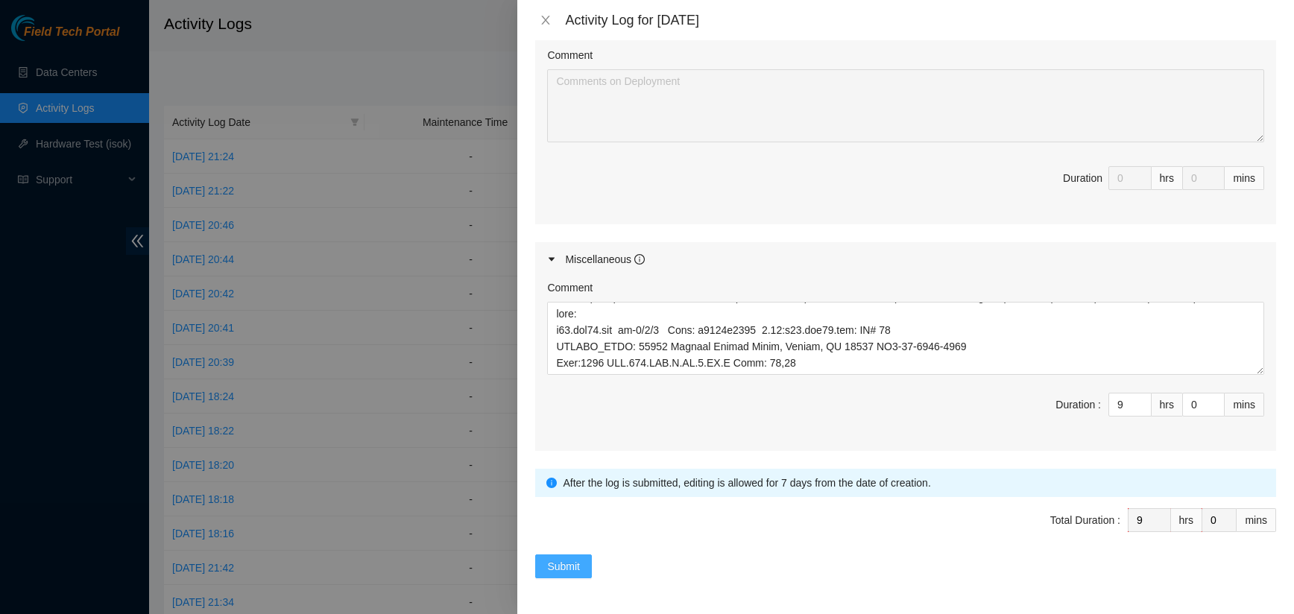
click at [566, 566] on span "Submit" at bounding box center [563, 566] width 33 height 16
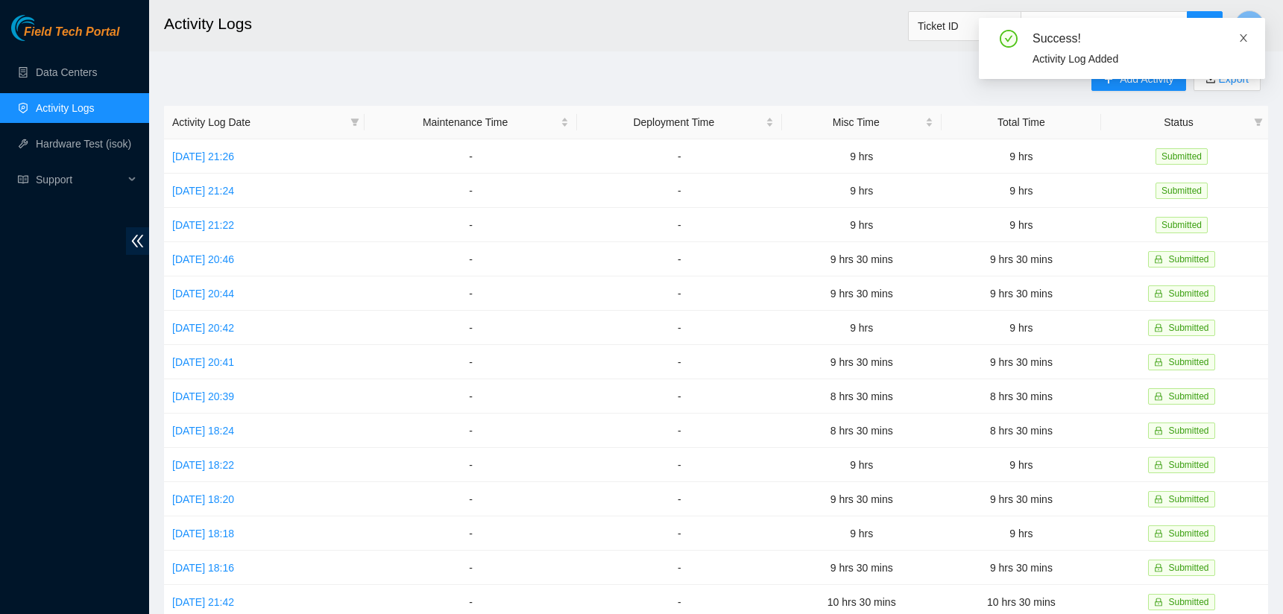
click at [1245, 33] on icon "close" at bounding box center [1243, 38] width 10 height 10
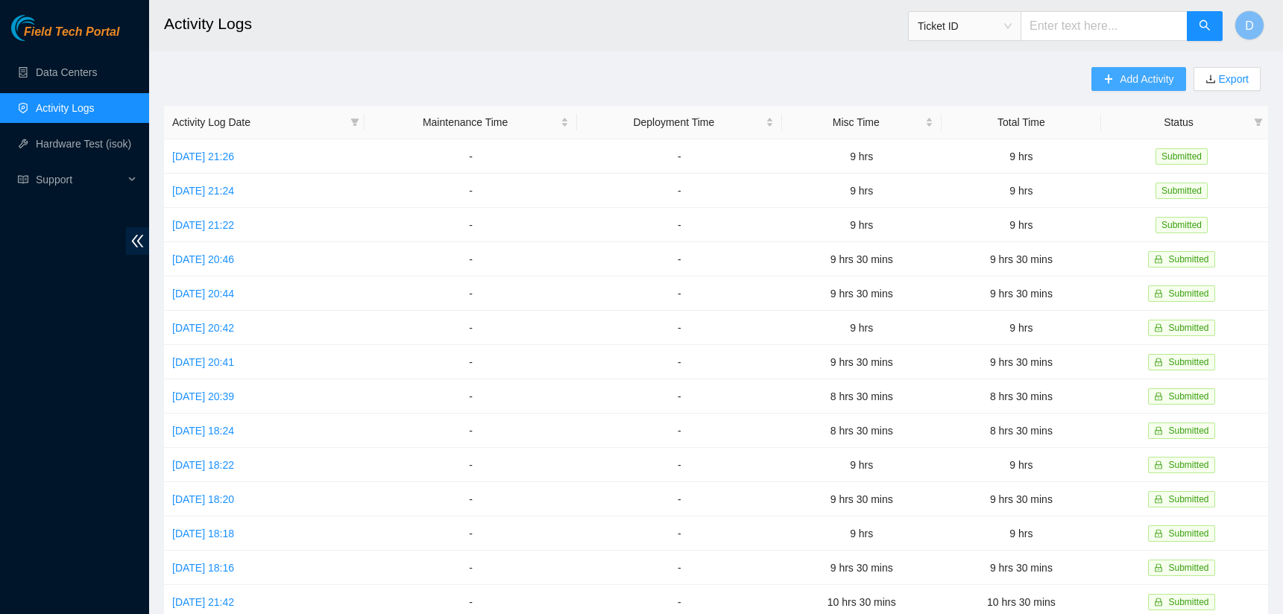
click at [1137, 78] on span "Add Activity" at bounding box center [1146, 79] width 54 height 16
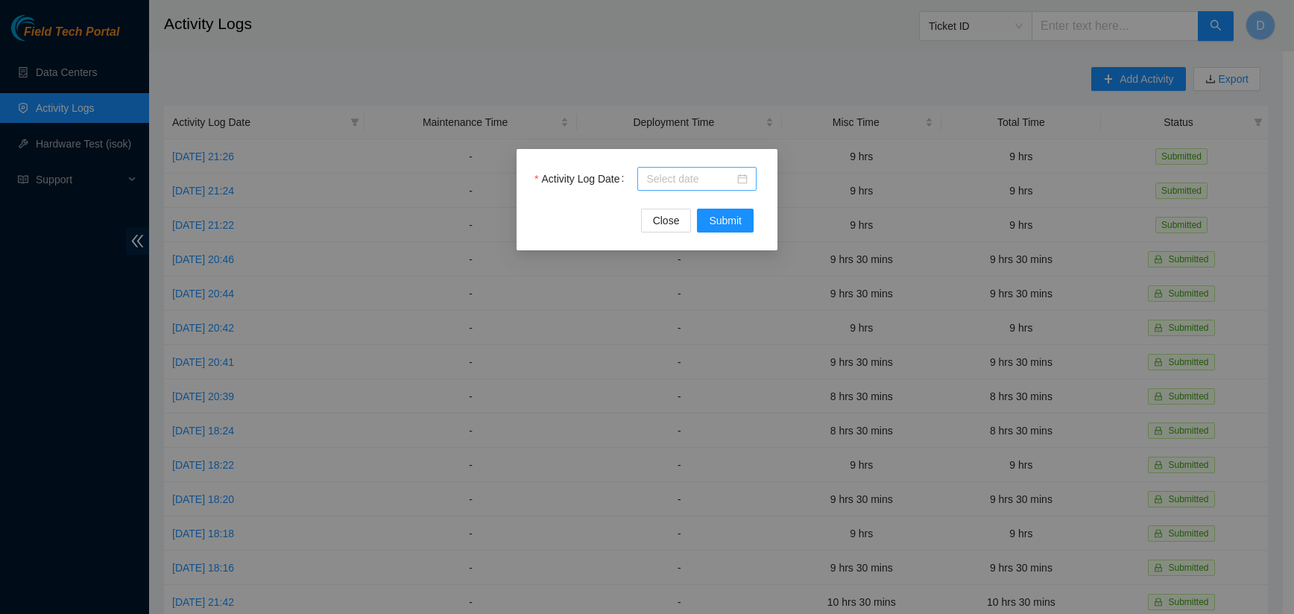
click at [742, 175] on div at bounding box center [696, 179] width 101 height 16
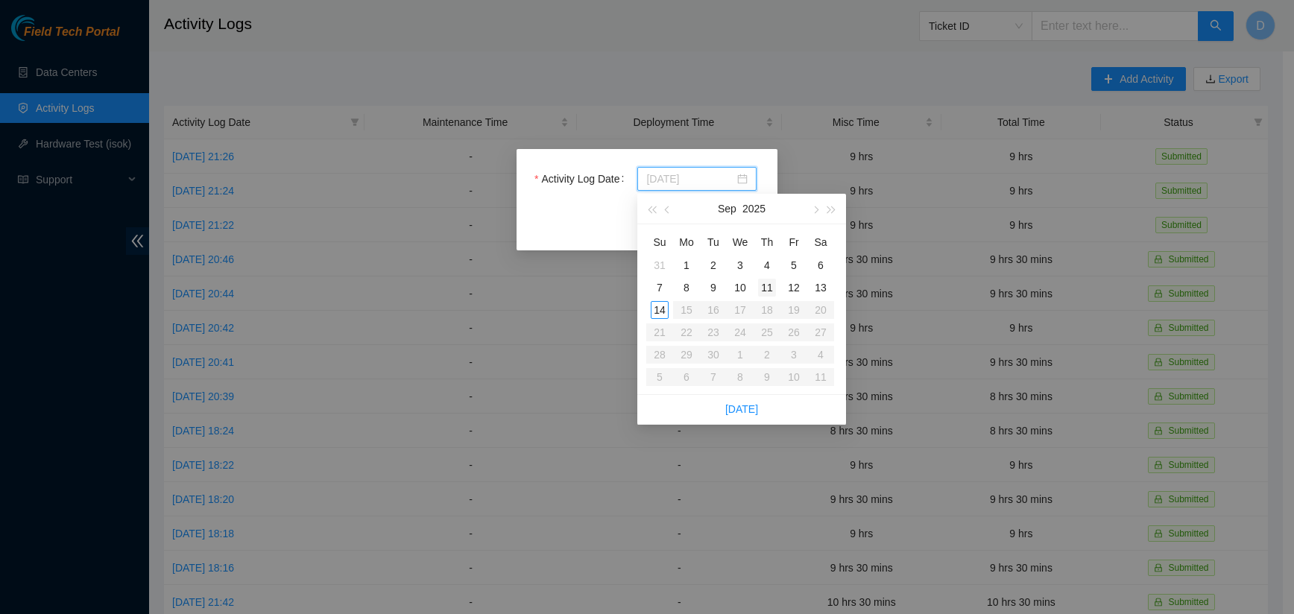
type input "[DATE]"
click at [768, 284] on div "11" at bounding box center [767, 288] width 18 height 18
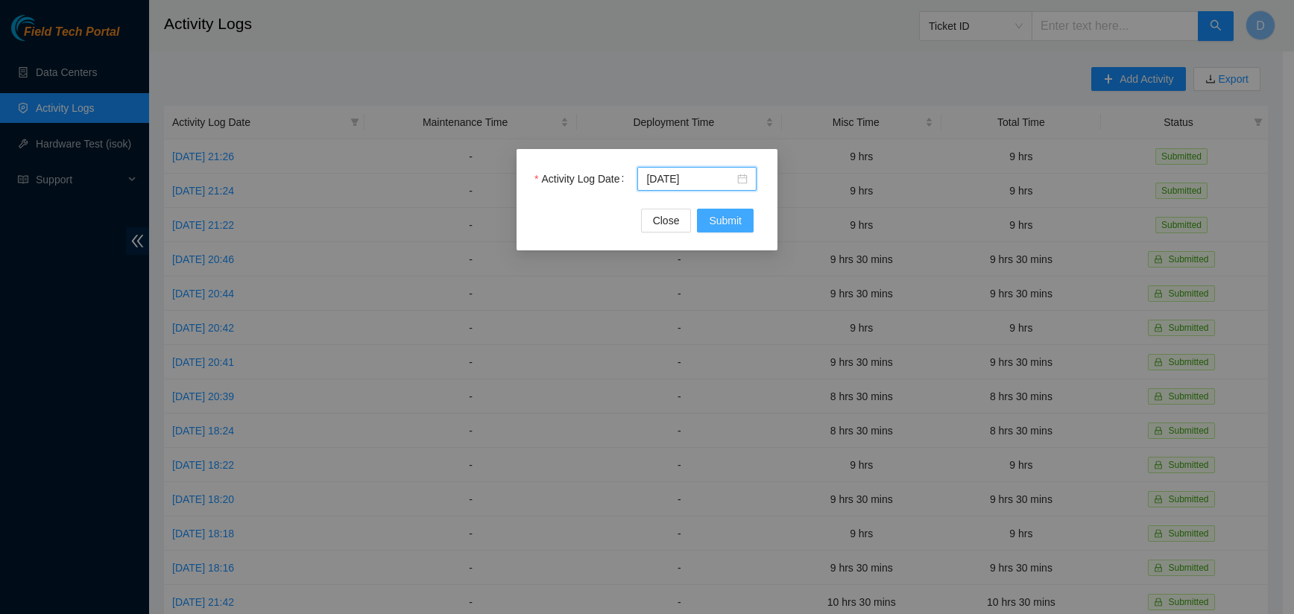
click at [730, 217] on span "Submit" at bounding box center [725, 220] width 33 height 16
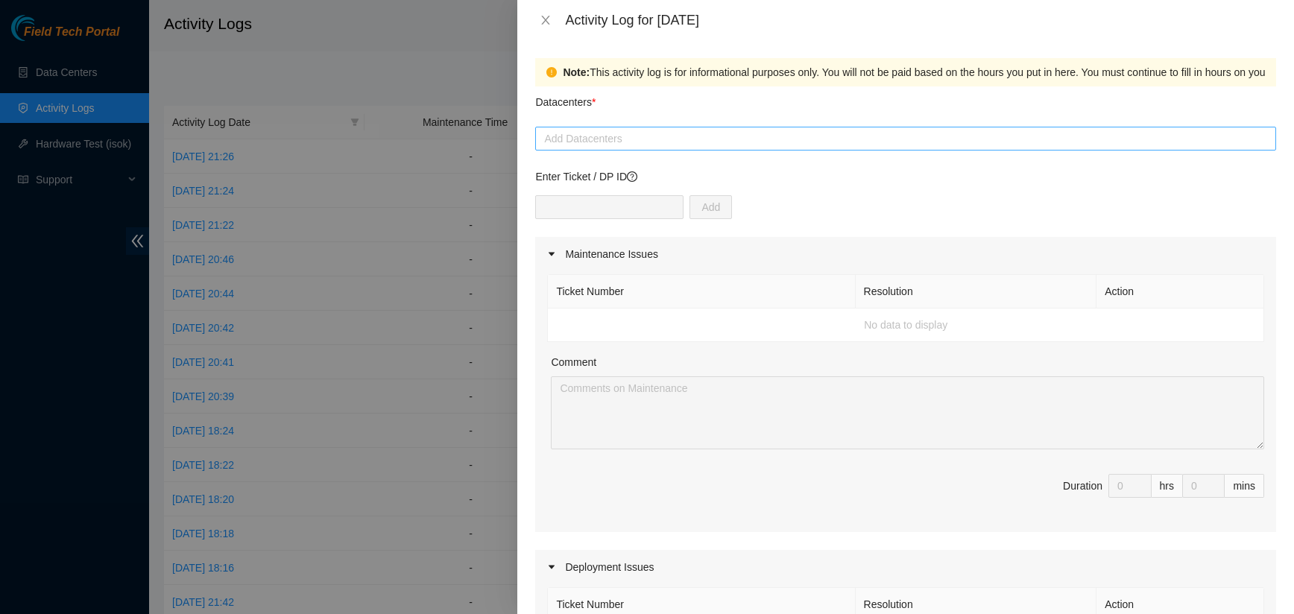
click at [656, 139] on div at bounding box center [905, 139] width 733 height 18
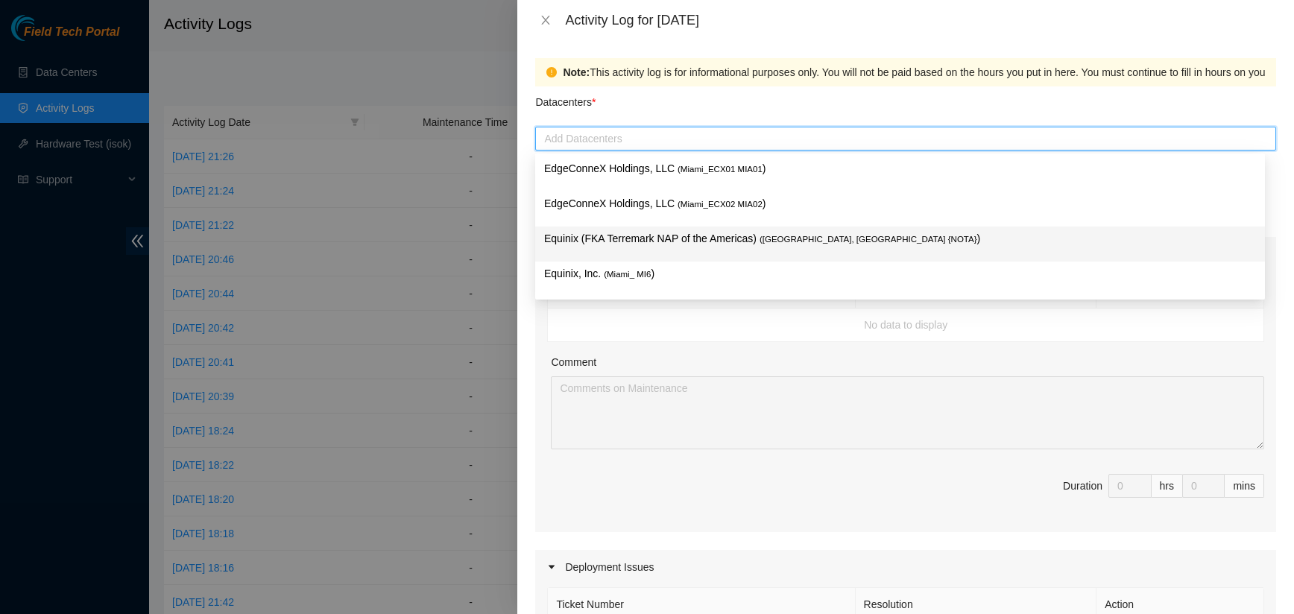
click at [648, 235] on p "Equinix (FKA Terremark NAP of the Americas) ( [GEOGRAPHIC_DATA], [GEOGRAPHIC_DA…" at bounding box center [900, 238] width 712 height 17
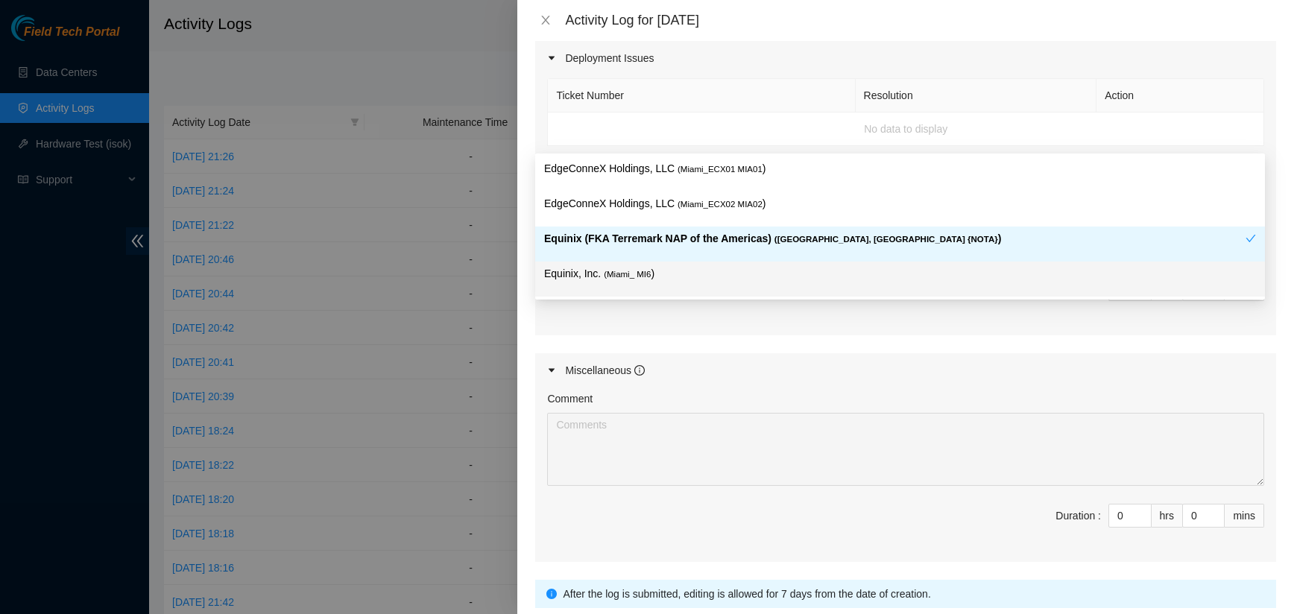
scroll to position [512, 0]
click at [1113, 516] on input "0" at bounding box center [1130, 513] width 42 height 22
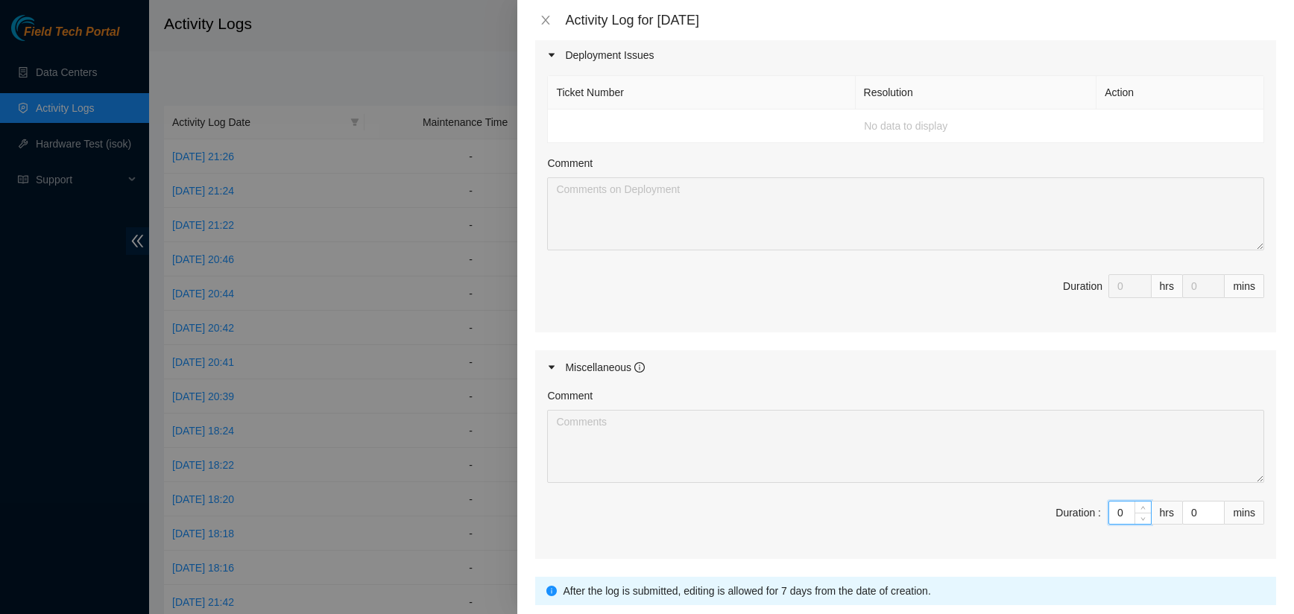
type input "09"
type input "9"
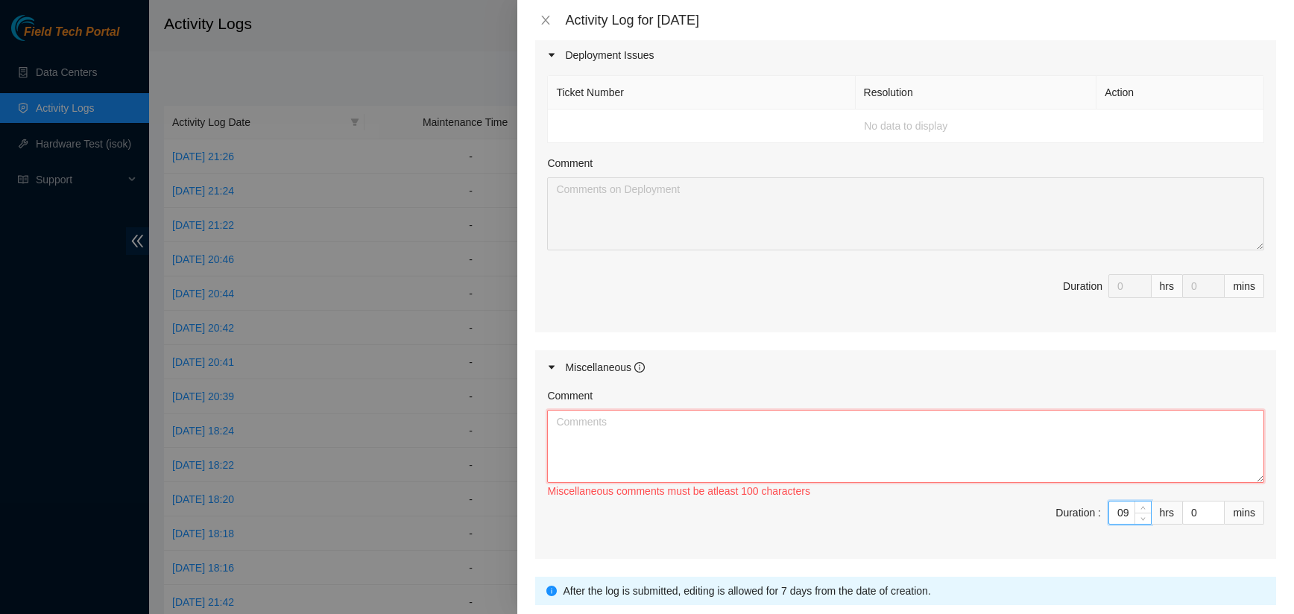
type input "9"
click at [687, 433] on textarea "Comment" at bounding box center [905, 446] width 717 height 73
paste textarea "B-V-5VHZKET FABRIC-SEA r03.leaf107.sea01.fab eth-1/1/58 down r01b.tor107.sea01.…"
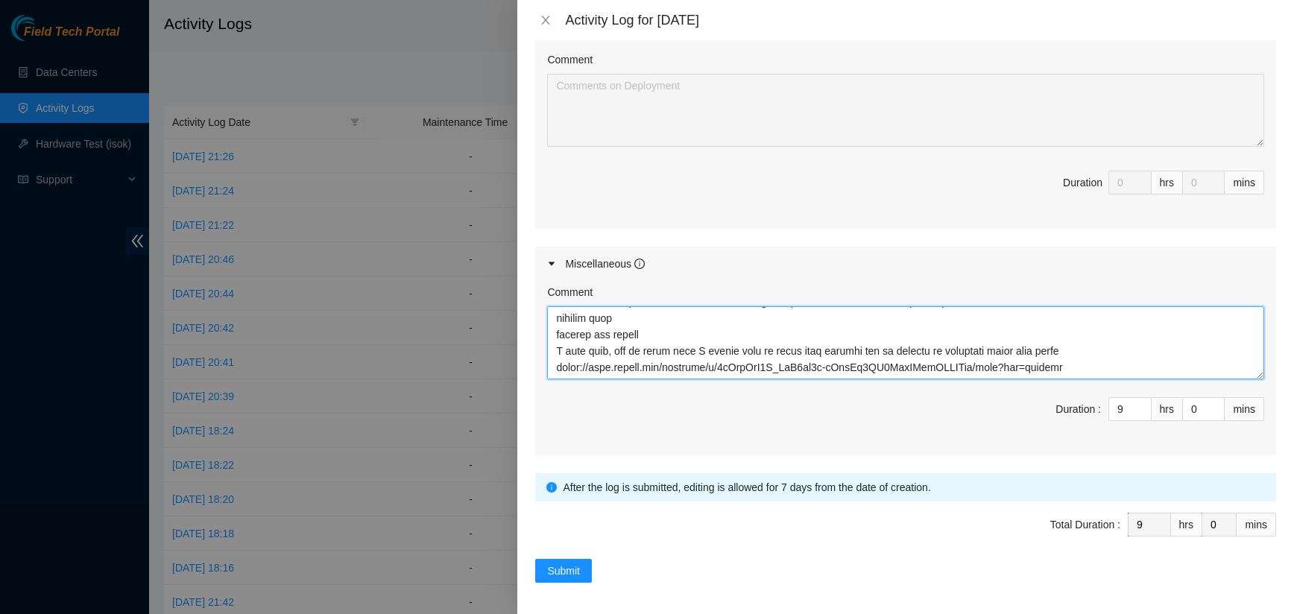
scroll to position [620, 0]
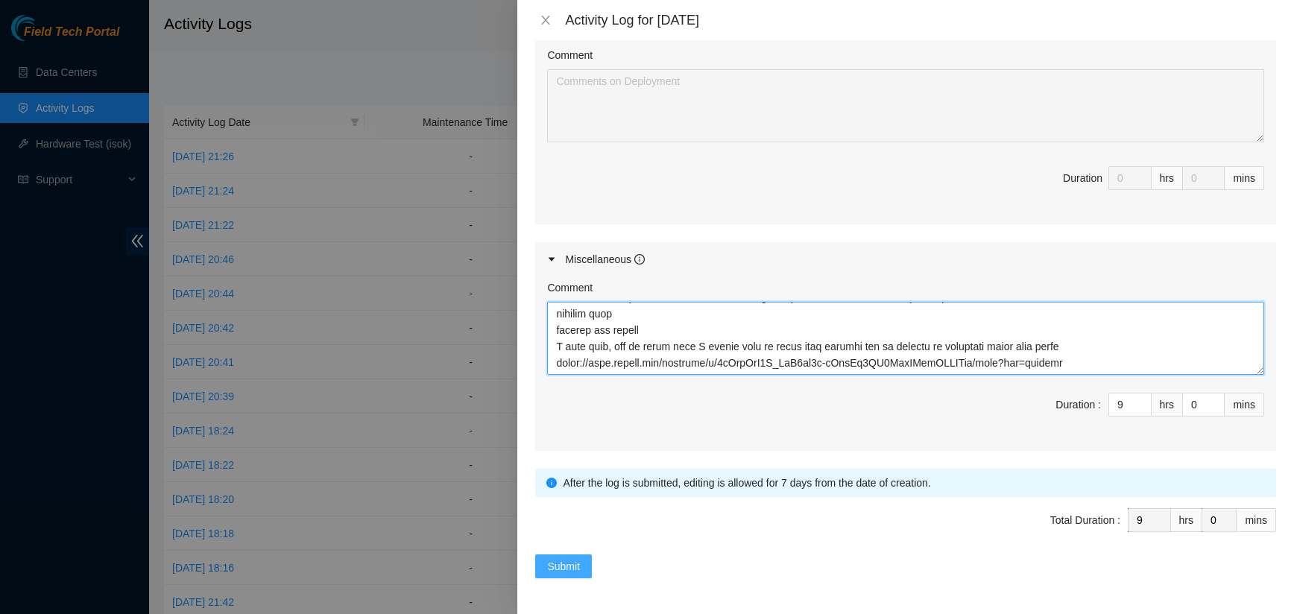
type textarea "B-V-5VHZKET FABRIC-SEA r03.leaf107.sea01.fab eth-1/1/58 down r01b.tor107.sea01.…"
click at [563, 566] on span "Submit" at bounding box center [563, 566] width 33 height 16
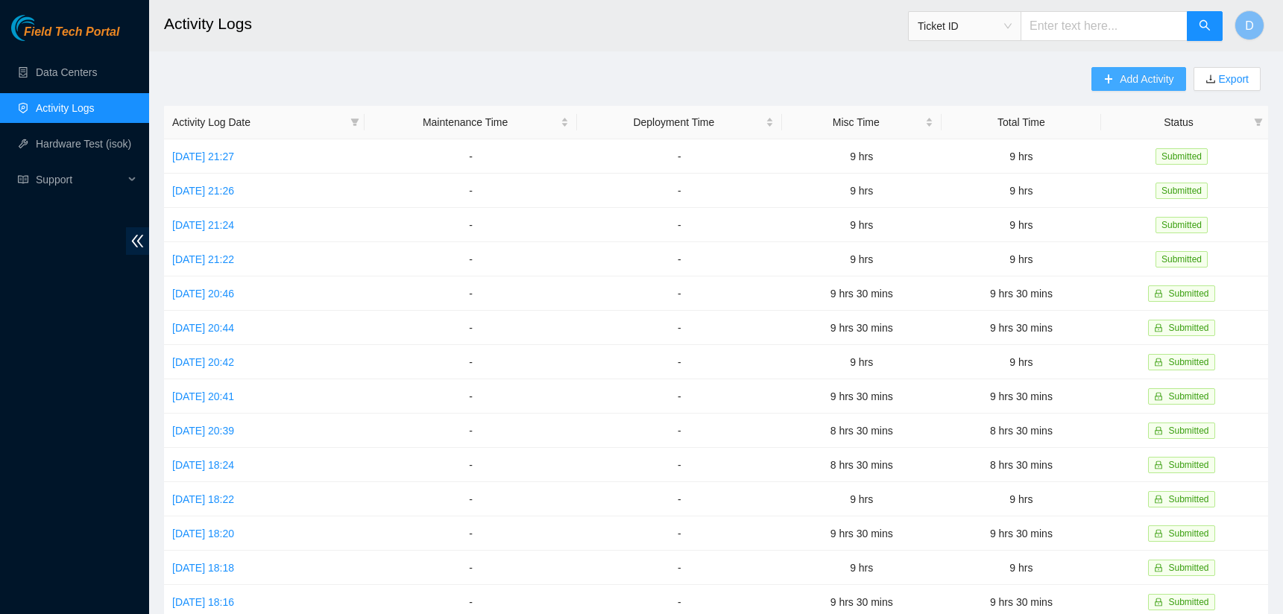
click at [1157, 77] on span "Add Activity" at bounding box center [1146, 79] width 54 height 16
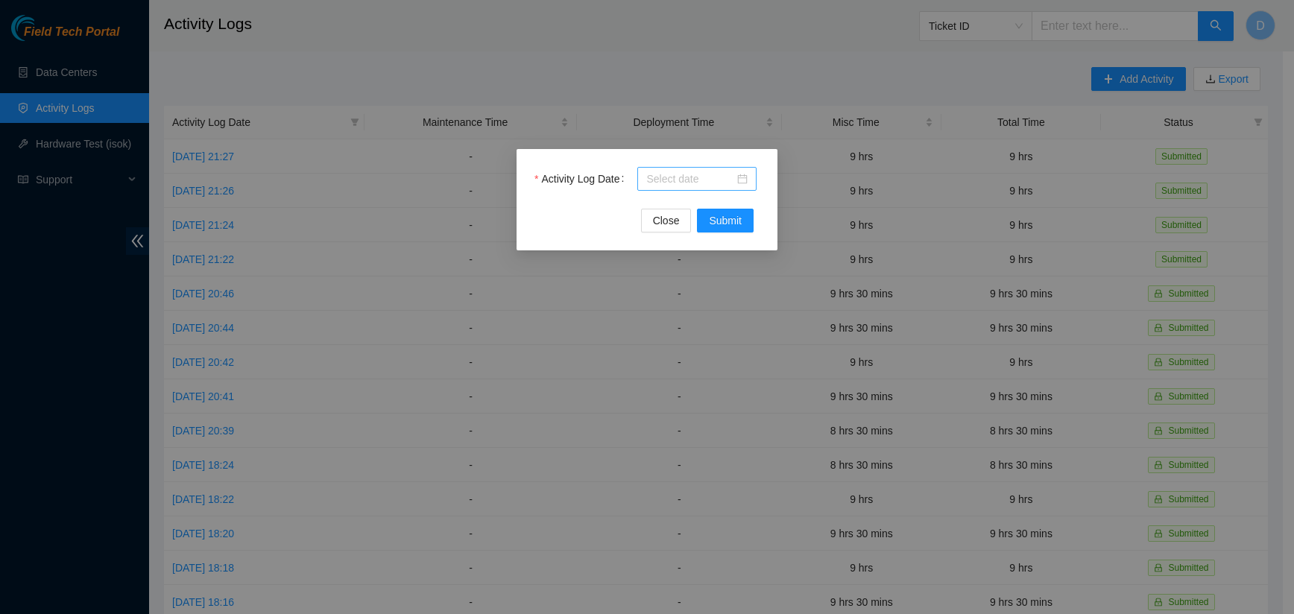
click at [738, 183] on div at bounding box center [696, 179] width 101 height 16
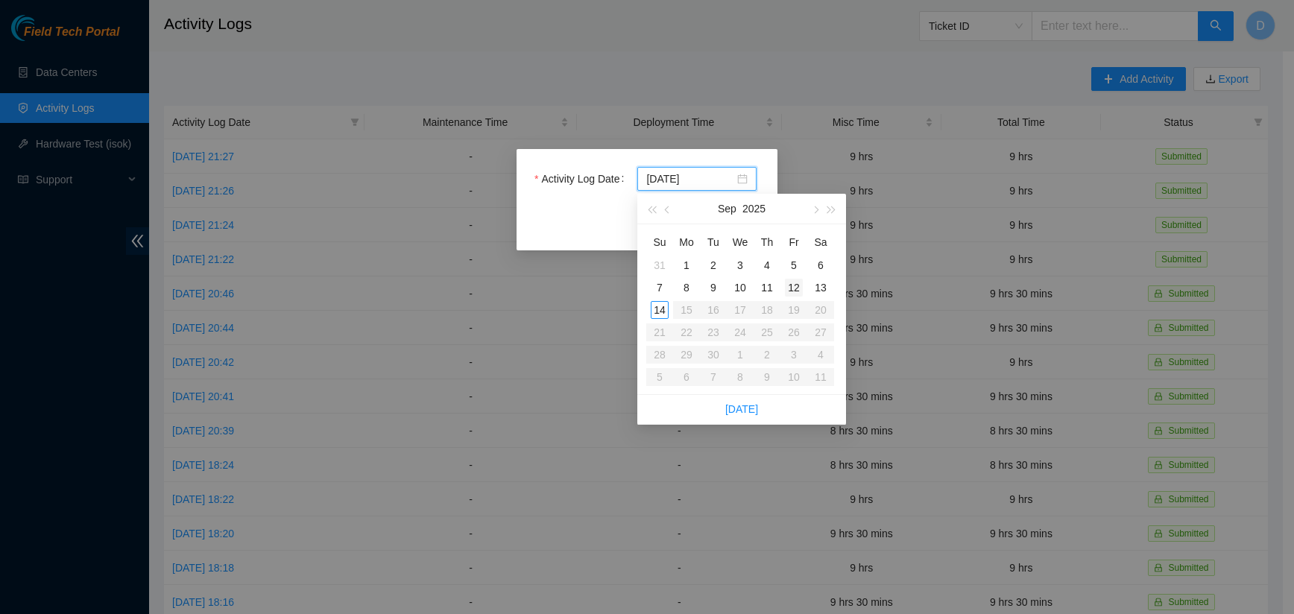
type input "[DATE]"
click at [793, 287] on div "12" at bounding box center [794, 288] width 18 height 18
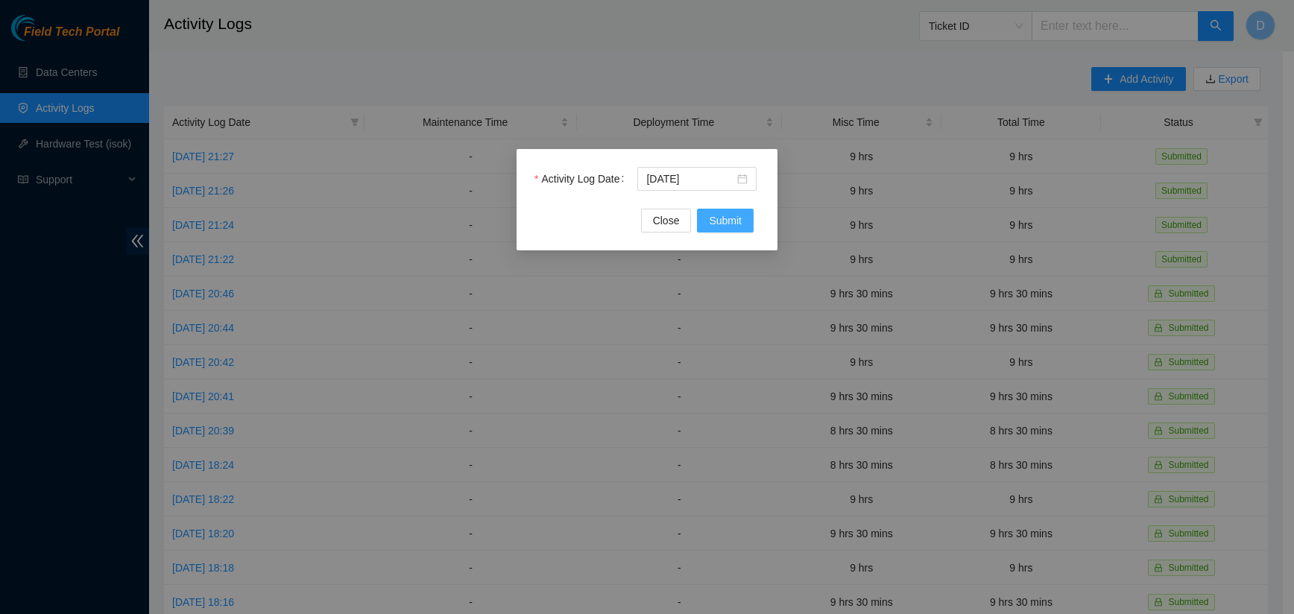
click at [727, 222] on span "Submit" at bounding box center [725, 220] width 33 height 16
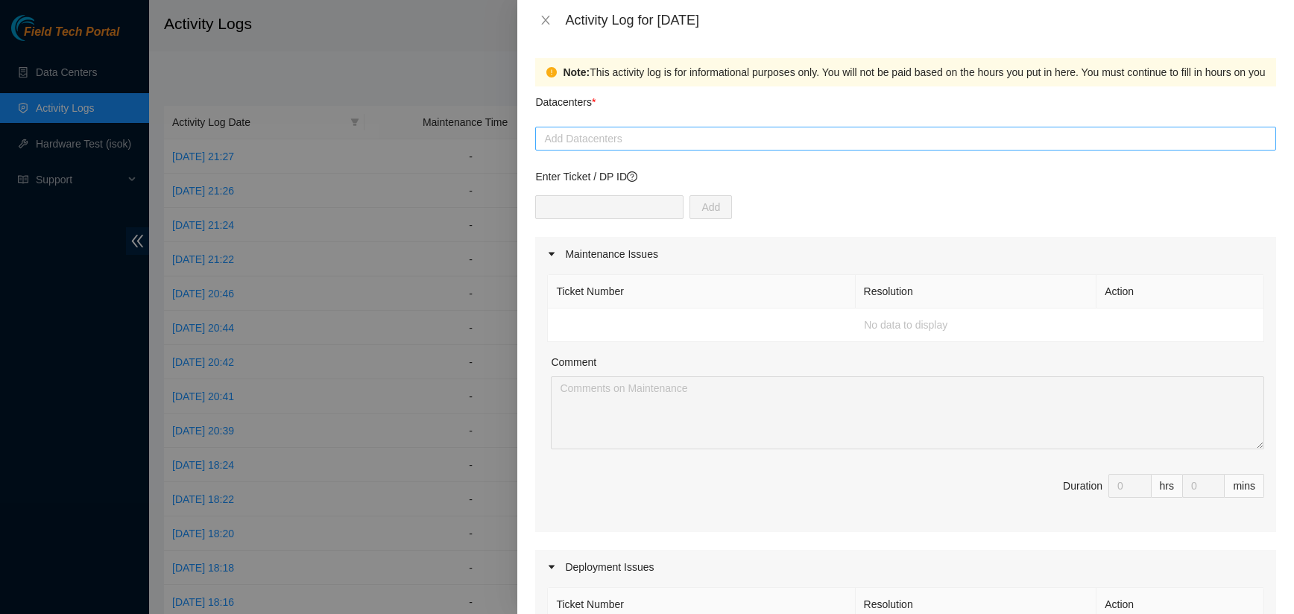
click at [683, 136] on div at bounding box center [905, 139] width 733 height 18
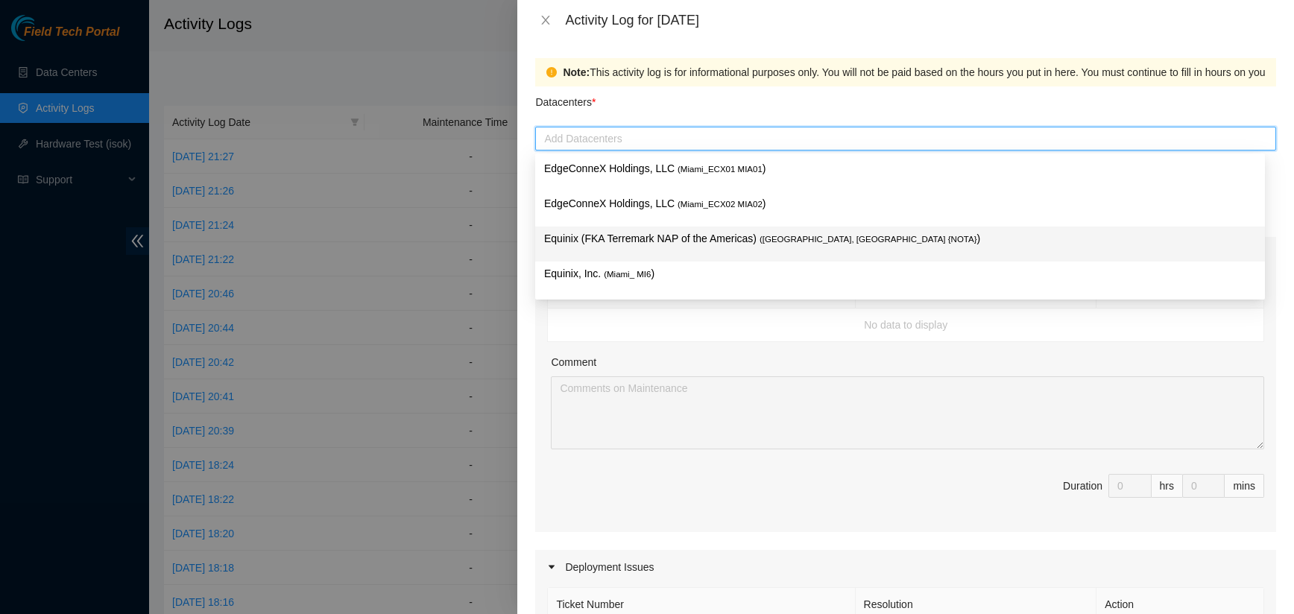
click at [628, 241] on p "Equinix (FKA Terremark NAP of the Americas) ( [GEOGRAPHIC_DATA], [GEOGRAPHIC_DA…" at bounding box center [900, 238] width 712 height 17
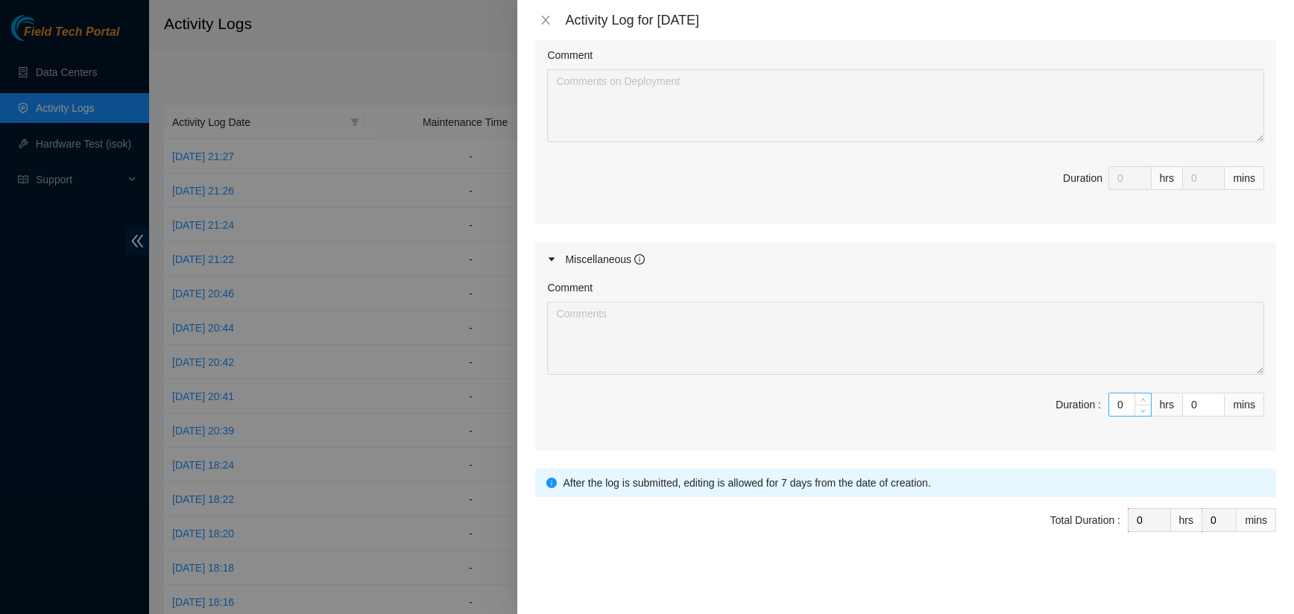
click at [1113, 408] on input "0" at bounding box center [1130, 405] width 42 height 22
type input "09"
type input "9"
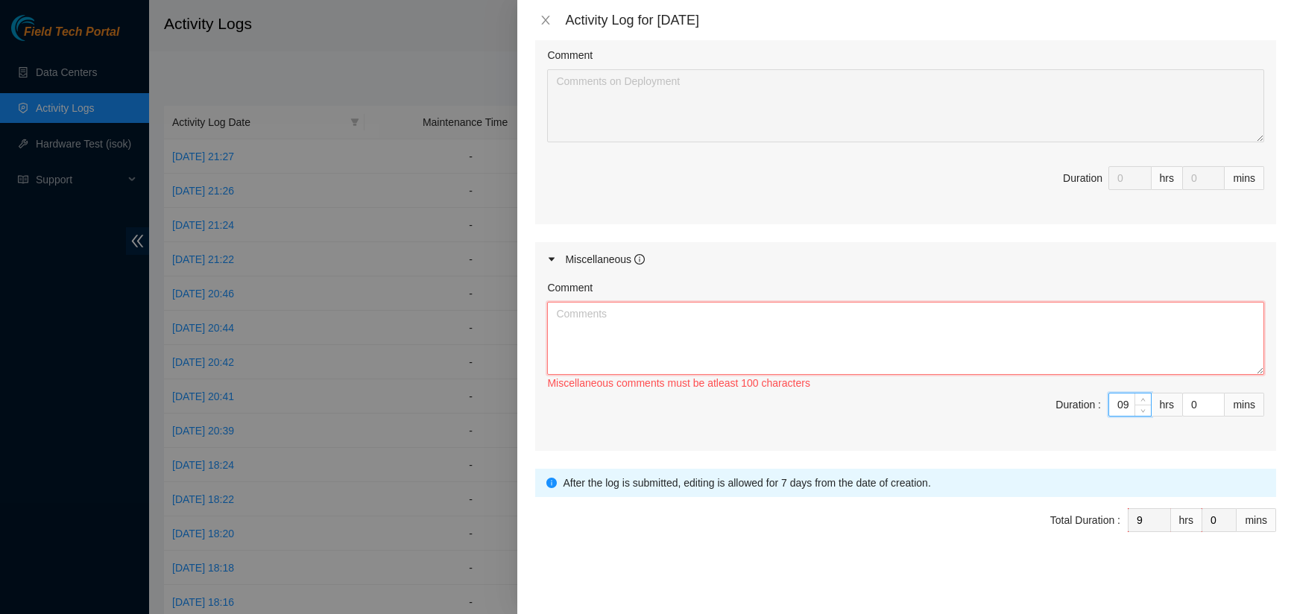
type input "9"
click at [552, 311] on textarea "Comment" at bounding box center [905, 338] width 717 height 73
paste textarea "L-I-9D7S4A3 CONSEC-ADI8 e30.sedd768.eiu75.tem inc-6/9/11 utla_ ETD MAGN aliqu e…"
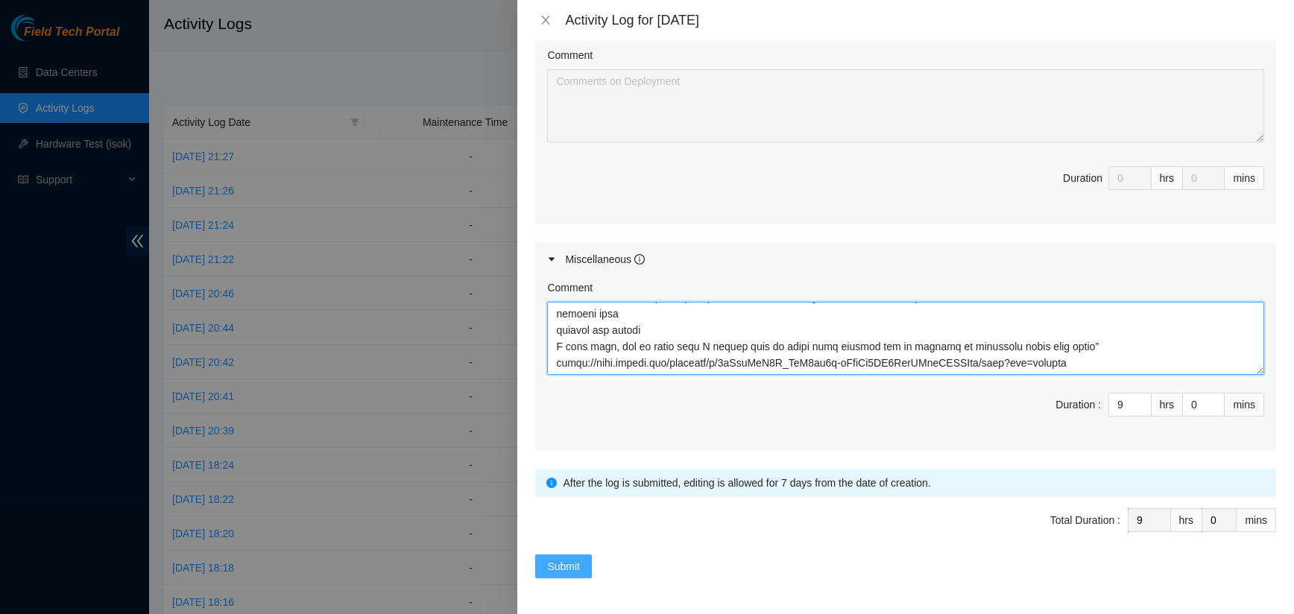
type textarea "L-I-9D7S4A3 CONSEC-ADI8 e30.sedd768.eiu75.tem inc-6/9/11 utla_ ETD MAGN aliqu e…"
click at [565, 564] on span "Submit" at bounding box center [563, 566] width 33 height 16
